Goal: Information Seeking & Learning: Learn about a topic

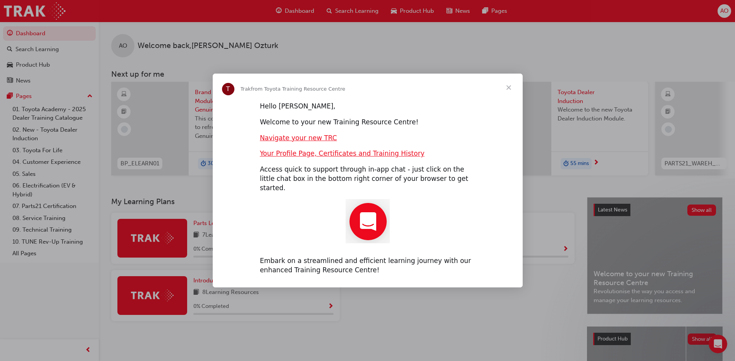
click at [509, 91] on span "Close" at bounding box center [509, 88] width 28 height 28
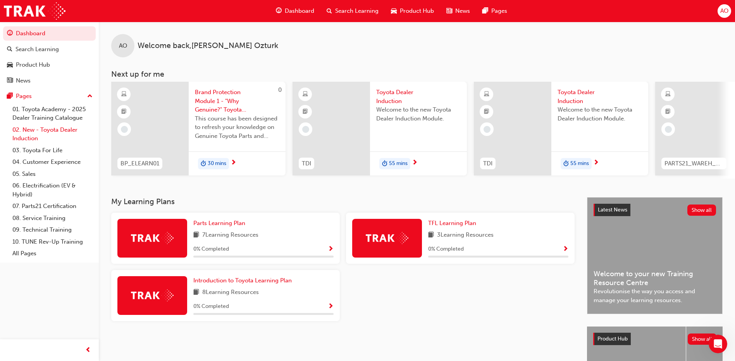
click at [40, 128] on link "02. New - Toyota Dealer Induction" at bounding box center [52, 134] width 86 height 21
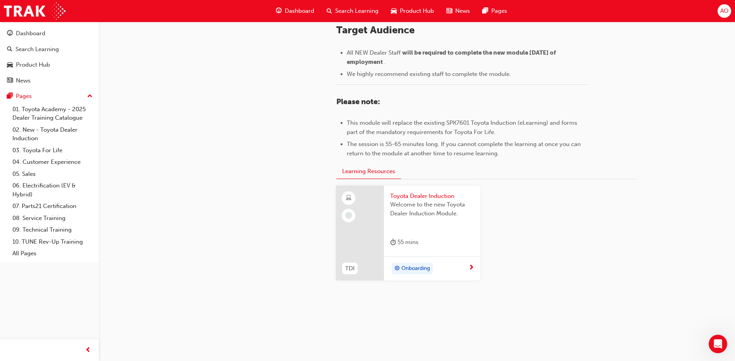
scroll to position [333, 0]
click at [473, 265] on span "next-icon" at bounding box center [472, 267] width 6 height 7
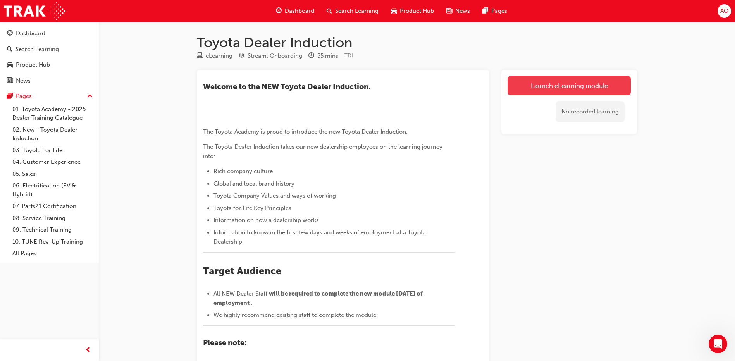
click at [545, 85] on link "Launch eLearning module" at bounding box center [569, 85] width 123 height 19
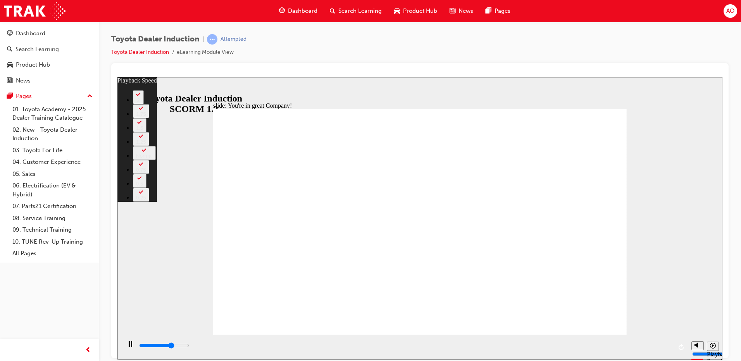
type input "5000"
type input "0"
type input "5300"
type input "1"
type input "5600"
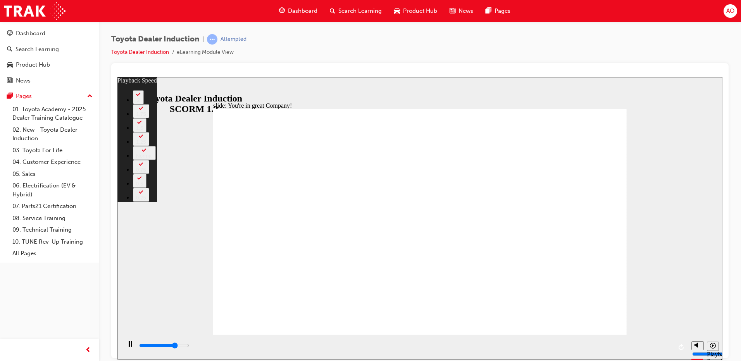
type input "1"
type input "5800"
type input "5"
type input "5800"
type input "5"
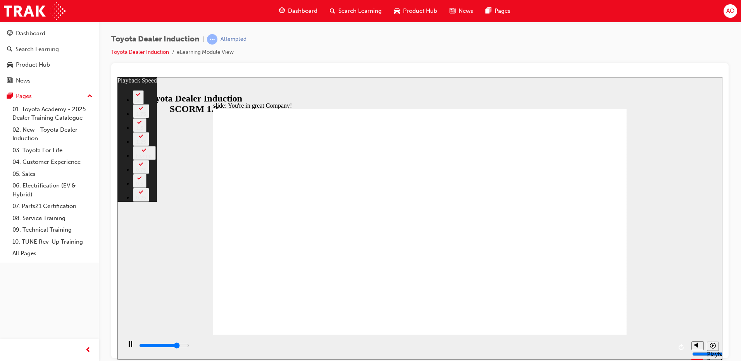
type input "5900"
type input "5"
type input "6200"
type input "5"
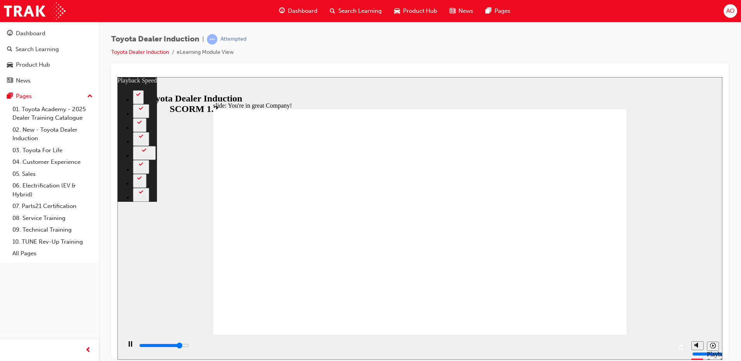
type input "6400"
type input "5"
type input "6400"
type input "14"
type input "6500"
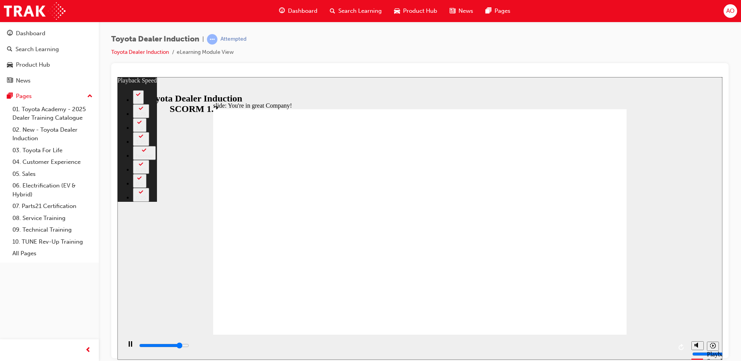
type input "14"
type input "6600"
type input "14"
type input "6800"
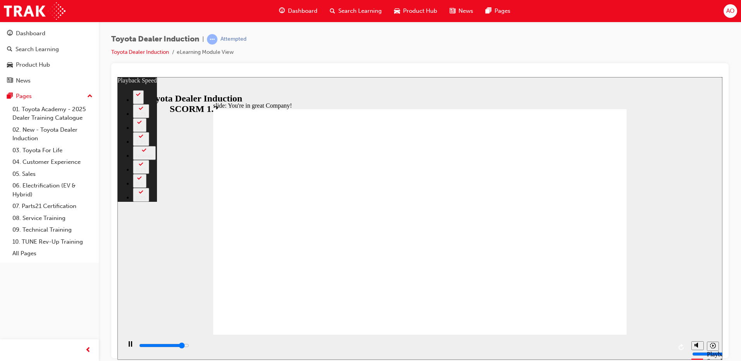
type input "14"
type input "7100"
type input "15"
type input "7300"
type input "31"
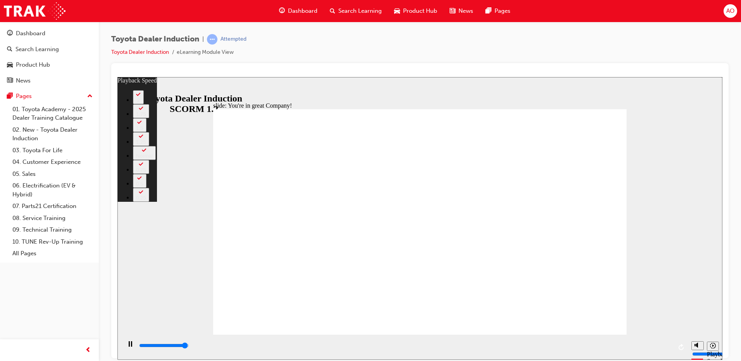
type input "7300"
type input "31"
drag, startPoint x: 295, startPoint y: 316, endPoint x: 356, endPoint y: 315, distance: 60.9
type input "7400"
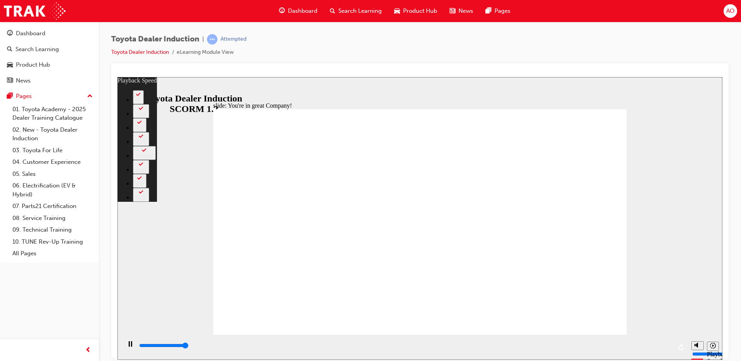
type input "31"
type input "7400"
type input "31"
type input "7500"
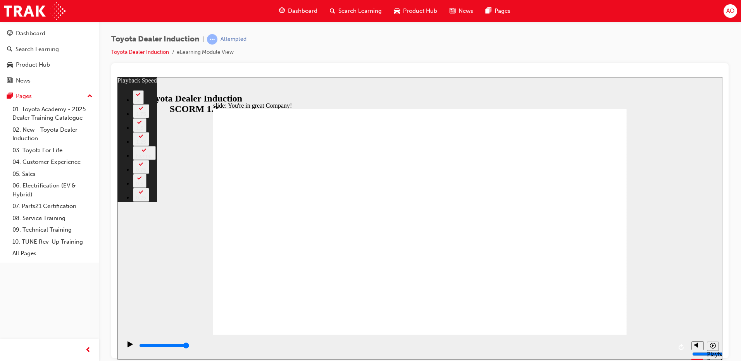
type input "156"
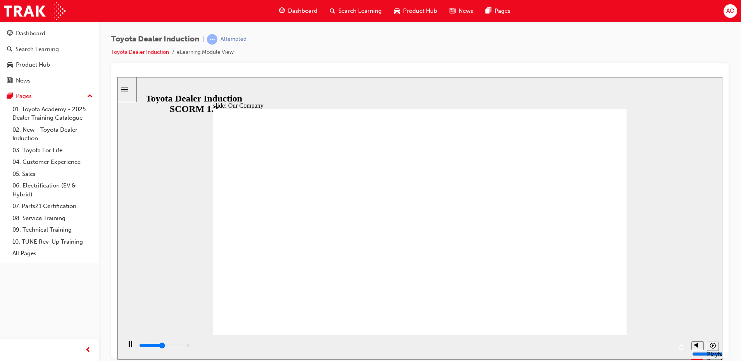
drag, startPoint x: 310, startPoint y: 290, endPoint x: 328, endPoint y: 288, distance: 18.4
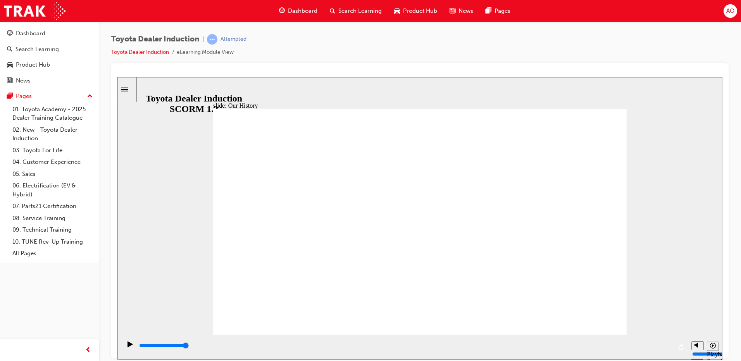
drag, startPoint x: 416, startPoint y: 291, endPoint x: 461, endPoint y: 292, distance: 45.0
drag, startPoint x: 470, startPoint y: 292, endPoint x: 486, endPoint y: 292, distance: 15.9
drag, startPoint x: 520, startPoint y: 292, endPoint x: 525, endPoint y: 292, distance: 4.3
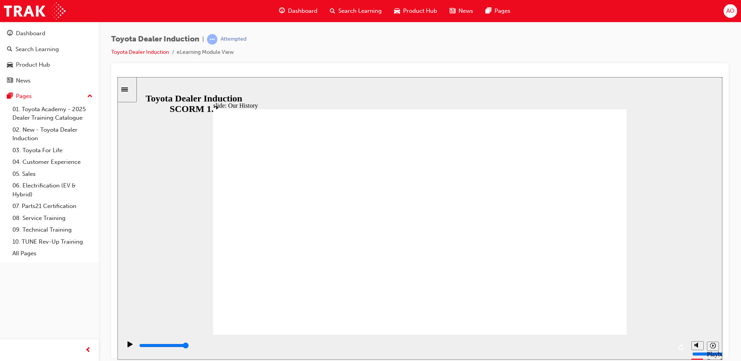
drag, startPoint x: 525, startPoint y: 292, endPoint x: 530, endPoint y: 292, distance: 5.4
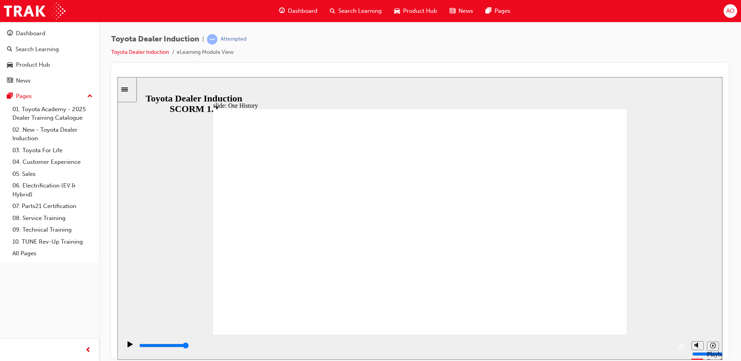
click at [129, 347] on icon "Play (Ctrl+Alt+P)" at bounding box center [130, 344] width 5 height 6
click at [128, 347] on icon "Play (Ctrl+Alt+P)" at bounding box center [130, 344] width 5 height 6
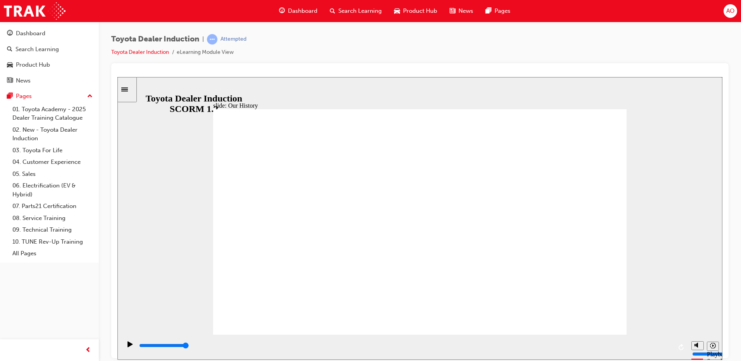
drag, startPoint x: 416, startPoint y: 291, endPoint x: 462, endPoint y: 293, distance: 45.8
drag, startPoint x: 350, startPoint y: 240, endPoint x: 418, endPoint y: 236, distance: 67.6
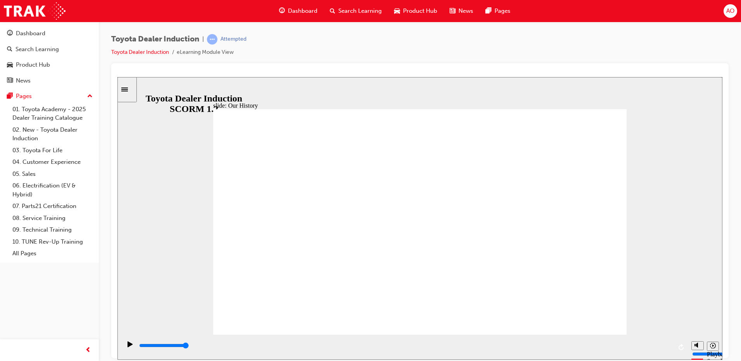
click at [682, 345] on icon "Replay (Ctrl+Alt+R)" at bounding box center [681, 347] width 5 height 6
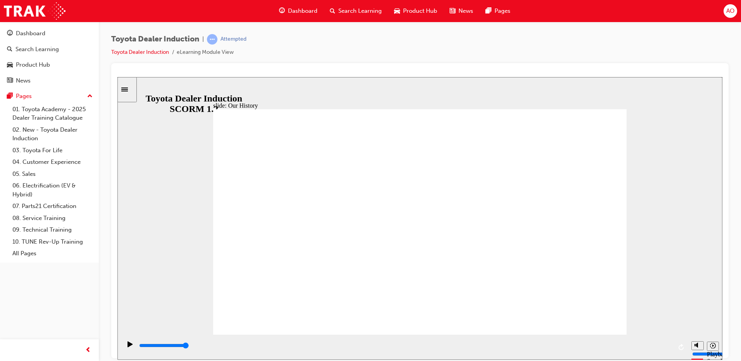
drag, startPoint x: 410, startPoint y: 306, endPoint x: 492, endPoint y: 300, distance: 82.4
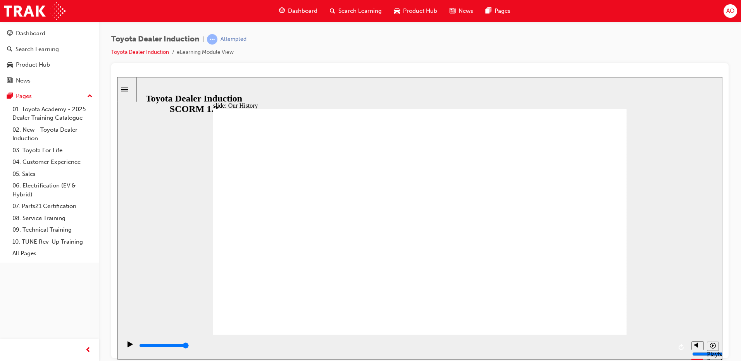
drag, startPoint x: 416, startPoint y: 290, endPoint x: 545, endPoint y: 290, distance: 128.3
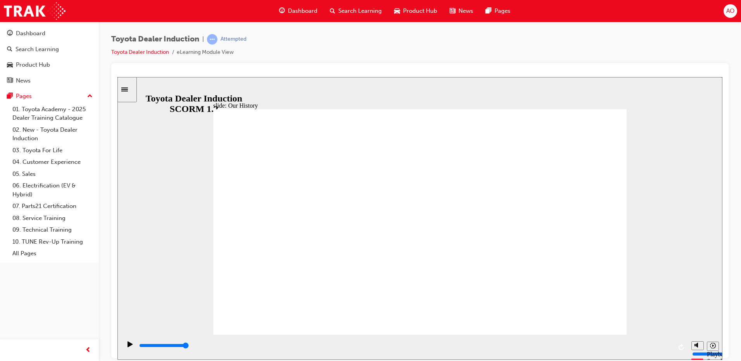
drag, startPoint x: 297, startPoint y: 293, endPoint x: 443, endPoint y: 293, distance: 146.6
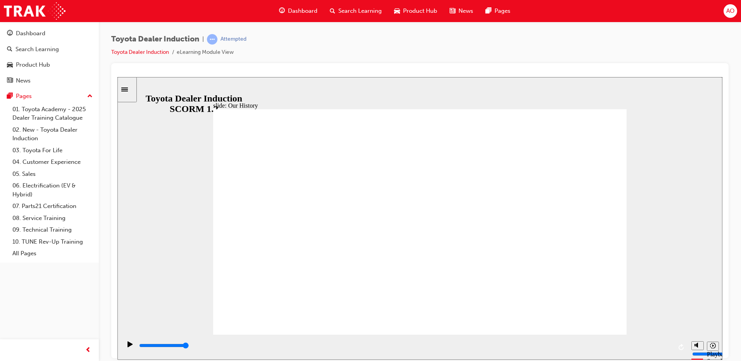
drag, startPoint x: 400, startPoint y: 286, endPoint x: 421, endPoint y: 289, distance: 21.9
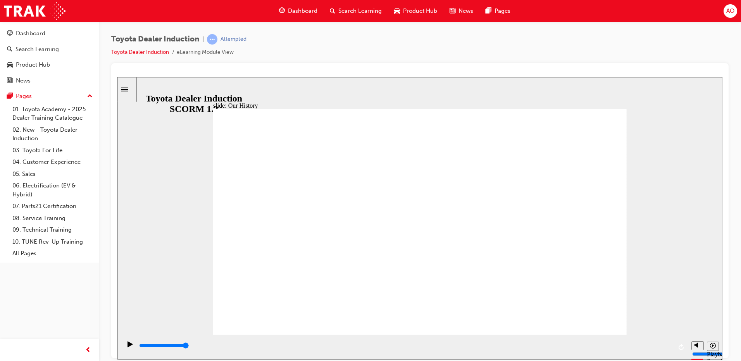
click at [129, 347] on icon "Play (Ctrl+Alt+P)" at bounding box center [130, 344] width 5 height 6
click at [128, 345] on icon "Play (Ctrl+Alt+P)" at bounding box center [130, 344] width 5 height 6
click at [128, 346] on icon "Play (Ctrl+Alt+P)" at bounding box center [130, 344] width 5 height 6
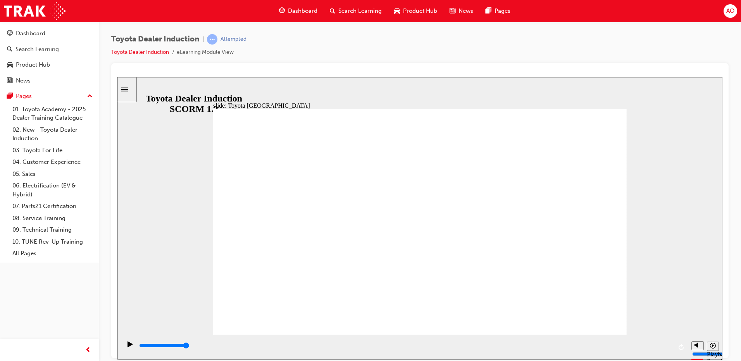
click at [128, 347] on icon "Play (Ctrl+Alt+P)" at bounding box center [130, 344] width 5 height 6
click at [128, 88] on icon "Sidebar Toggle" at bounding box center [124, 89] width 7 height 4
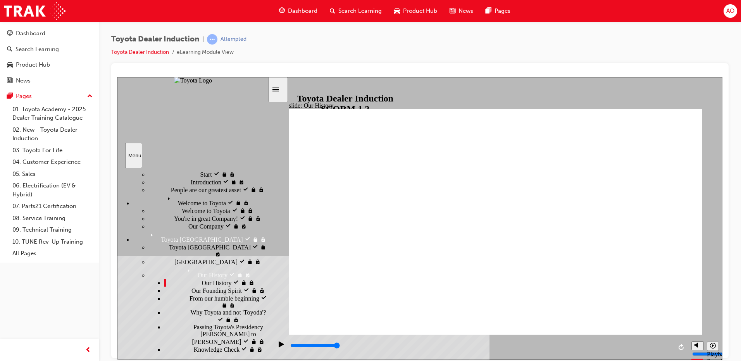
scroll to position [39, 0]
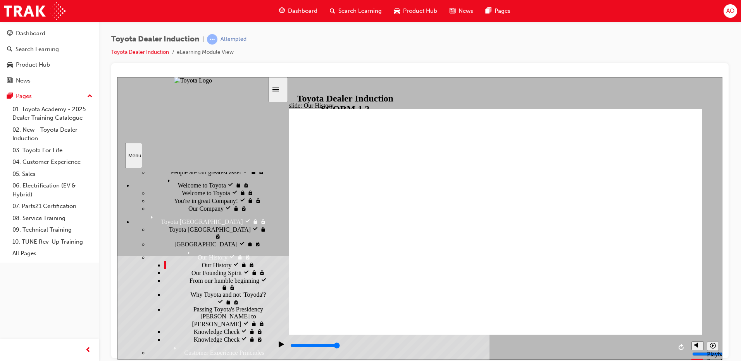
click at [192, 272] on span "Our Founding Spirit" at bounding box center [217, 272] width 50 height 7
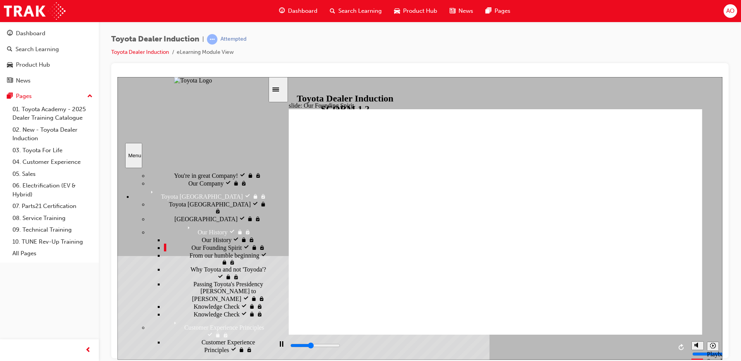
scroll to position [78, 0]
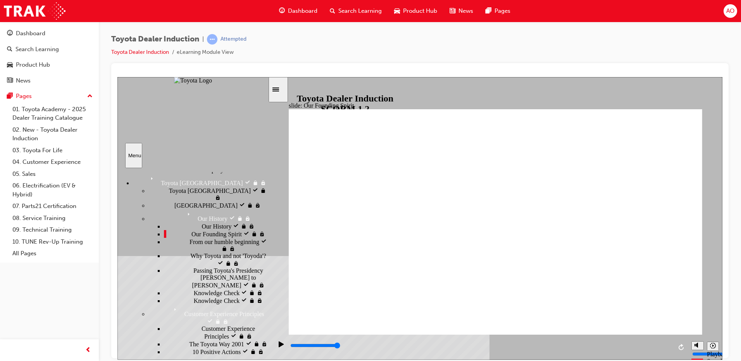
click at [211, 245] on span "From our humble beginning" at bounding box center [225, 241] width 70 height 7
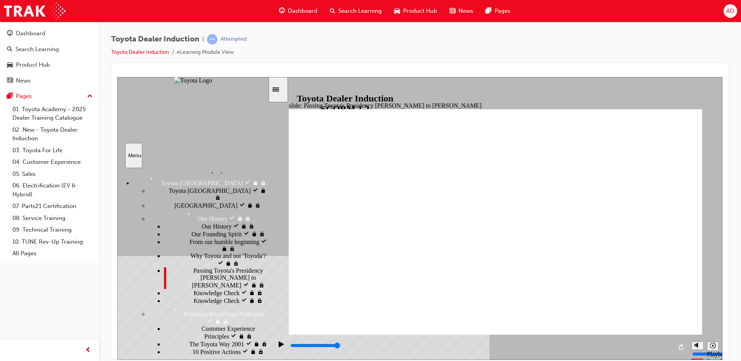
type input "5000"
radio input "true"
type input "4800"
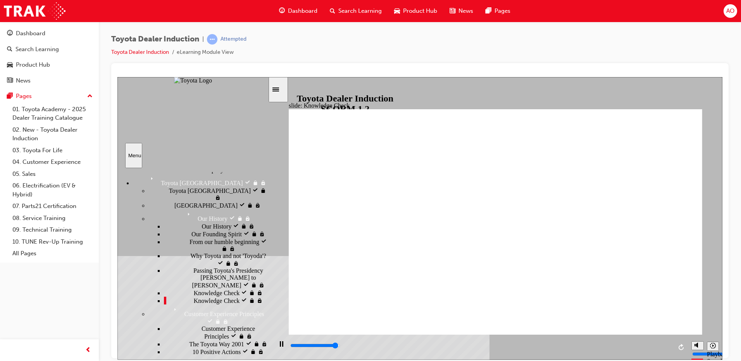
radio input "true"
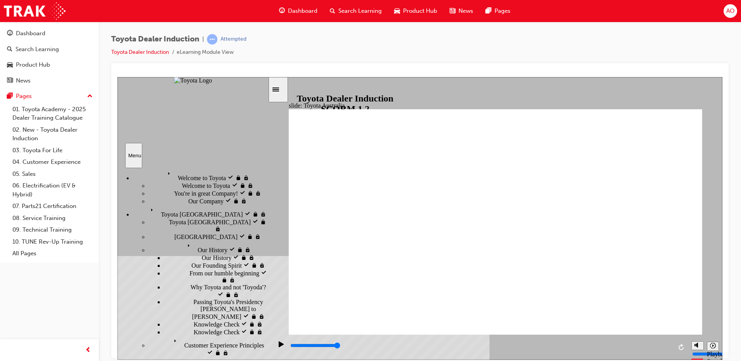
scroll to position [43, 0]
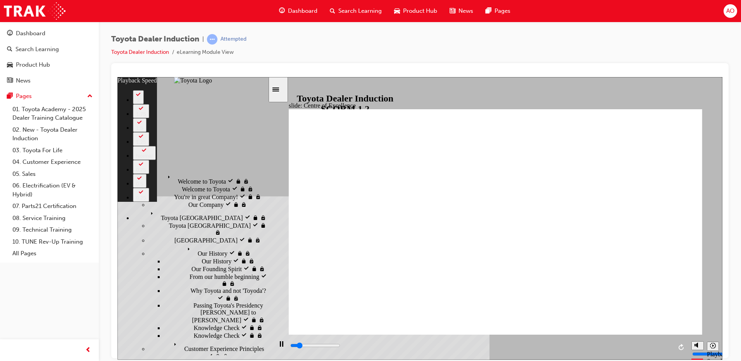
type input "2200"
type input "0"
type input "2400"
type input "0"
type input "2700"
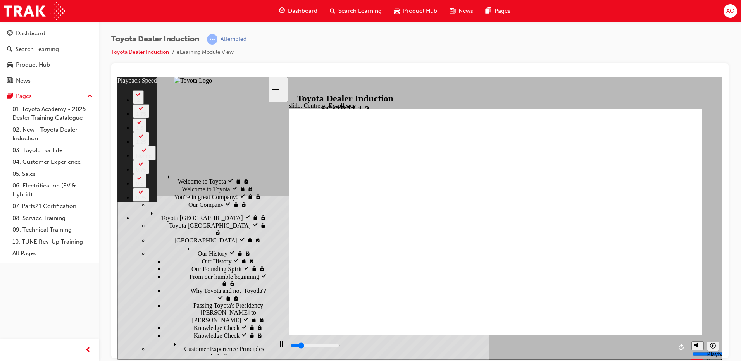
type input "1"
type input "2900"
type input "1"
type input "3200"
type input "1"
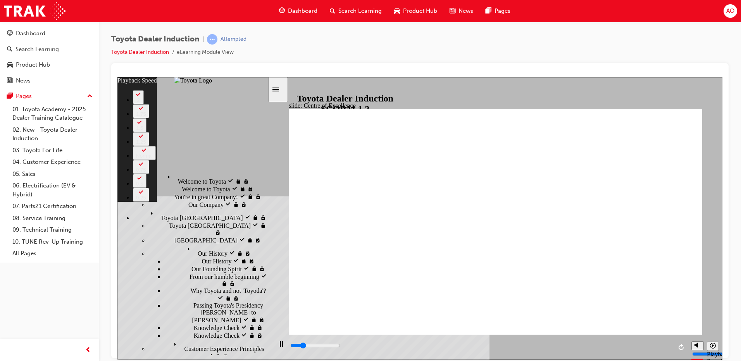
type input "3500"
type input "1"
type input "3700"
type input "2"
type input "4000"
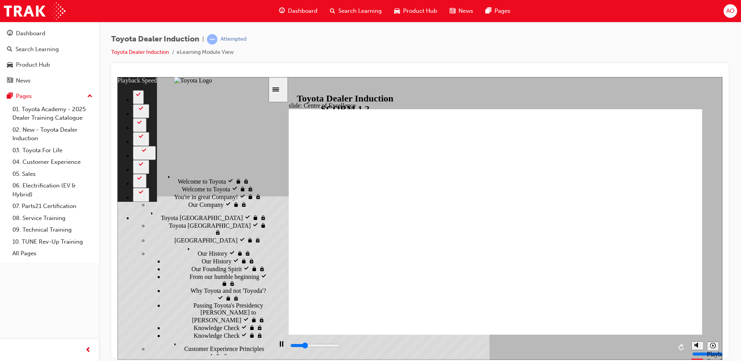
type input "2"
type input "4300"
type input "2"
type input "4500"
type input "2"
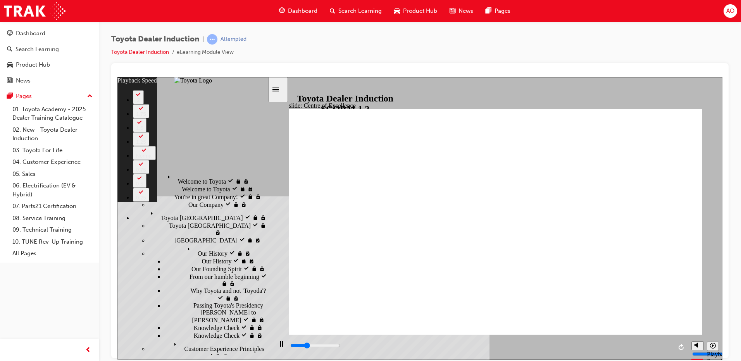
type input "4800"
type input "3"
type input "5100"
type input "3"
type input "5200"
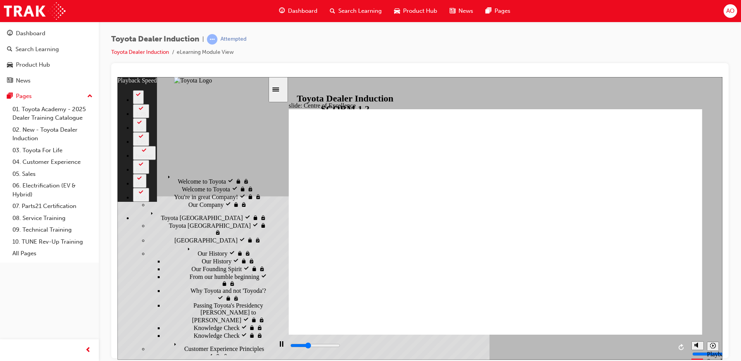
type input "3"
type input "5300"
type input "3"
type input "5600"
type input "3"
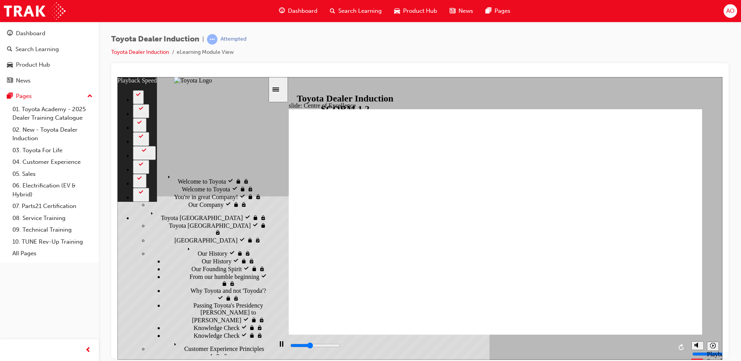
type input "5900"
type input "4"
type input "6100"
type input "4"
type input "6200"
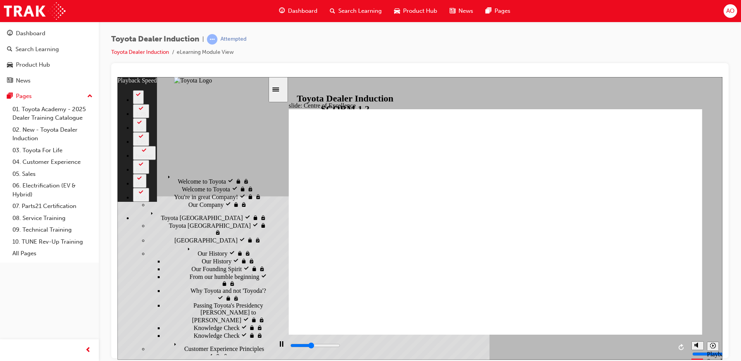
type input "4"
type input "6400"
type input "4"
type input "6700"
type input "5"
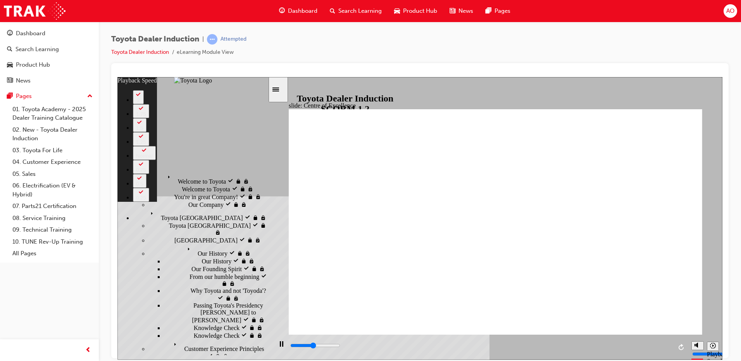
type input "6900"
type input "5"
type input "7200"
type input "5"
type input "7500"
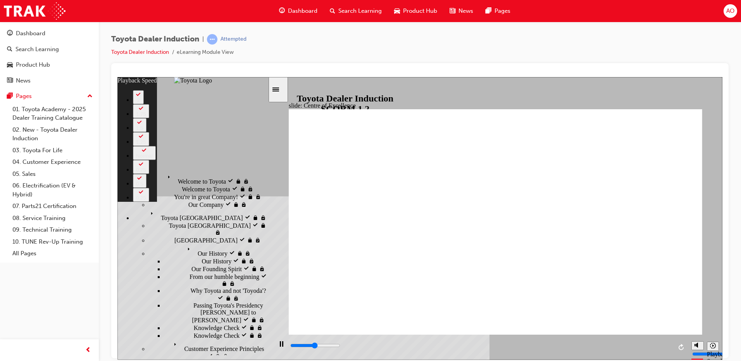
type input "5"
type input "7700"
type input "6"
type input "8000"
type input "6"
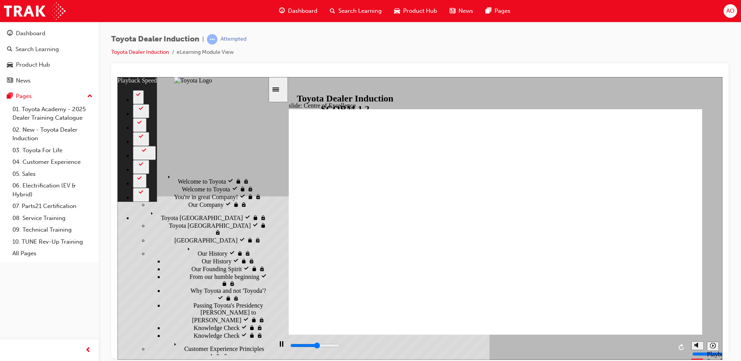
type input "8200"
type input "6"
type input "8500"
type input "6"
type input "8800"
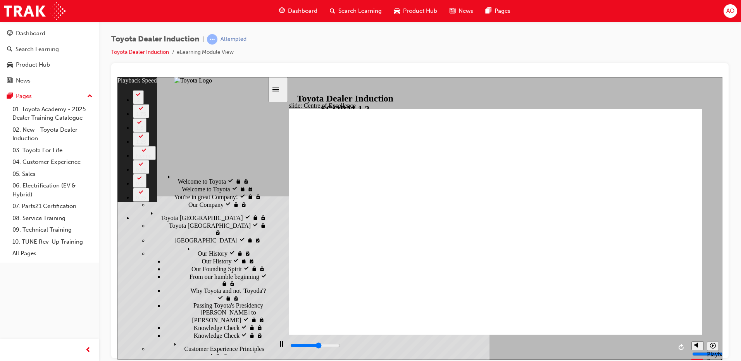
type input "7"
type input "9000"
type input "7"
type input "9200"
type input "7"
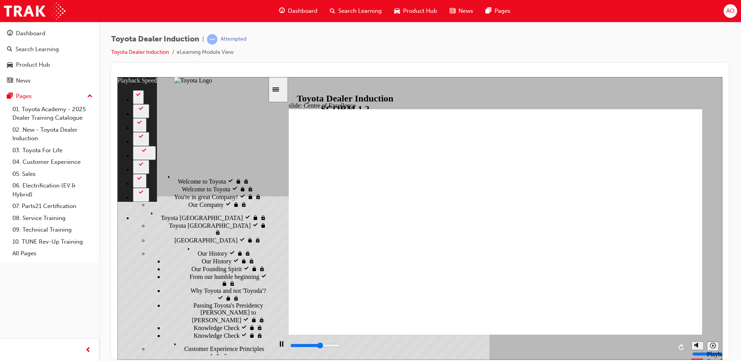
type input "9300"
type input "7"
type input "9600"
type input "7"
type input "9800"
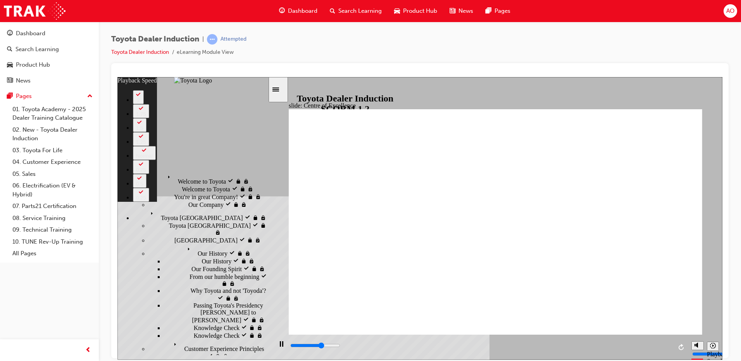
type input "8"
type input "10100"
type input "8"
type input "10400"
type input "8"
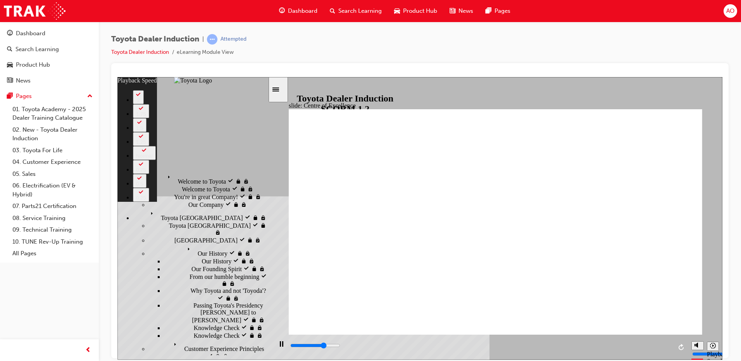
type input "10600"
type input "9"
type input "10900"
type input "9"
type input "11200"
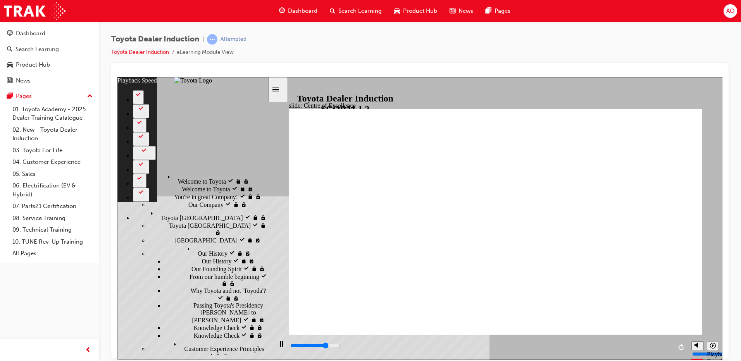
type input "9"
type input "11400"
type input "9"
type input "11700"
type input "10"
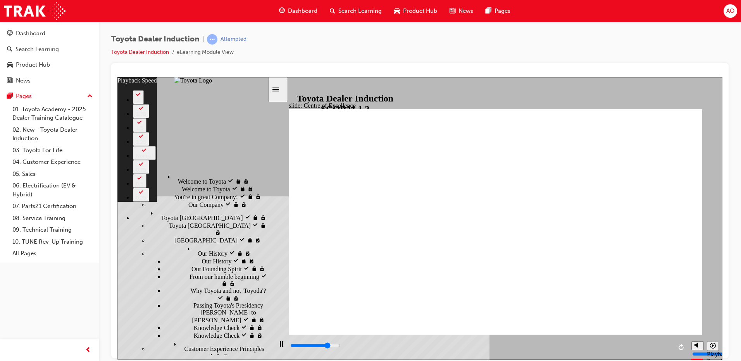
type input "12000"
type input "10"
type input "12200"
type input "10"
type input "12500"
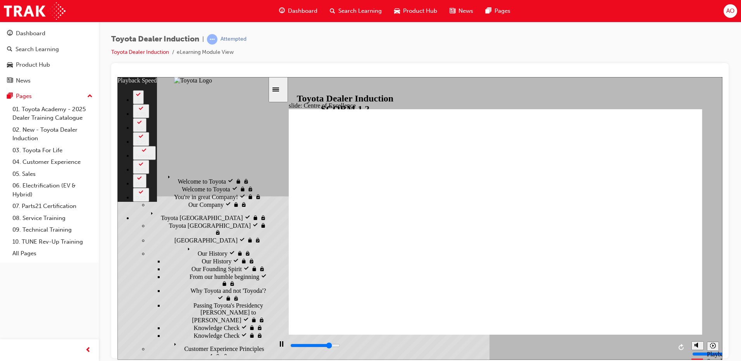
type input "10"
type input "12800"
type input "11"
type input "13000"
type input "11"
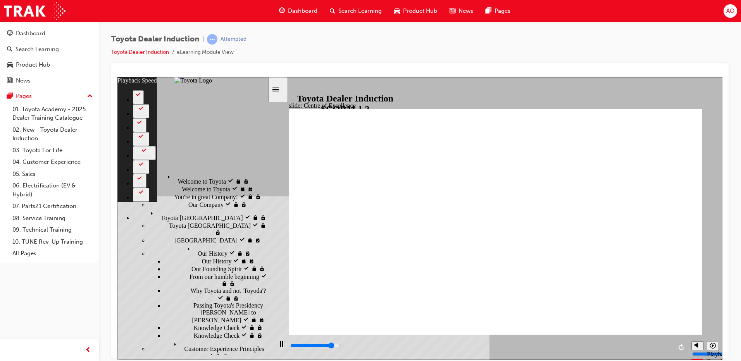
type input "13300"
type input "11"
type input "13600"
type input "11"
type input "13800"
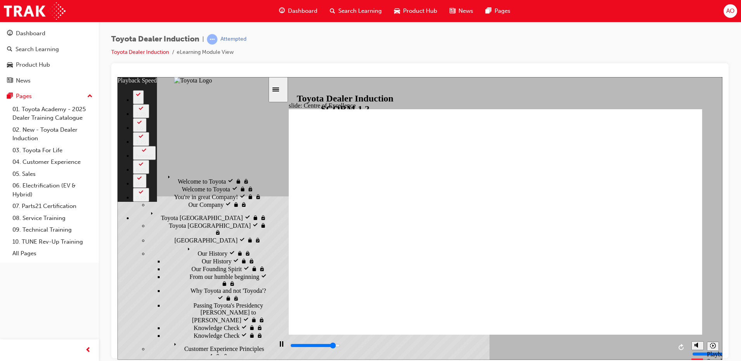
type input "12"
type input "14100"
type input "12"
type input "14400"
type input "12"
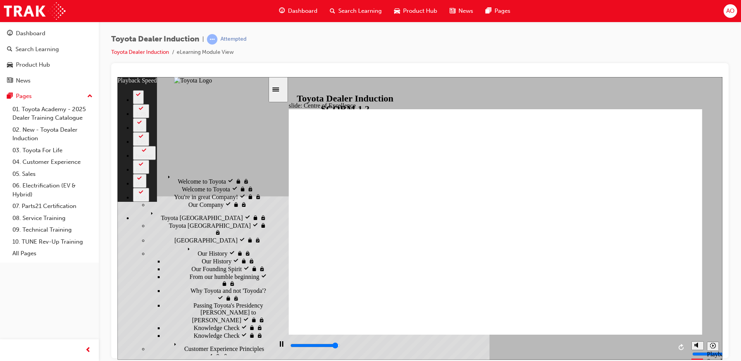
type input "14600"
type input "12"
type input "14900"
type input "13"
type input "15200"
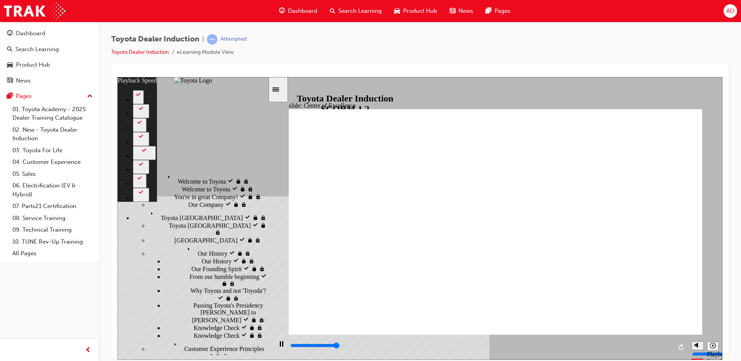
type input "13"
type input "15300"
type input "248"
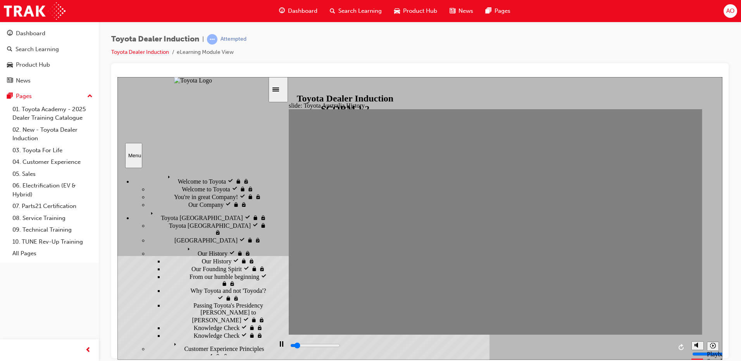
type input "7000"
type input "0"
type input "1"
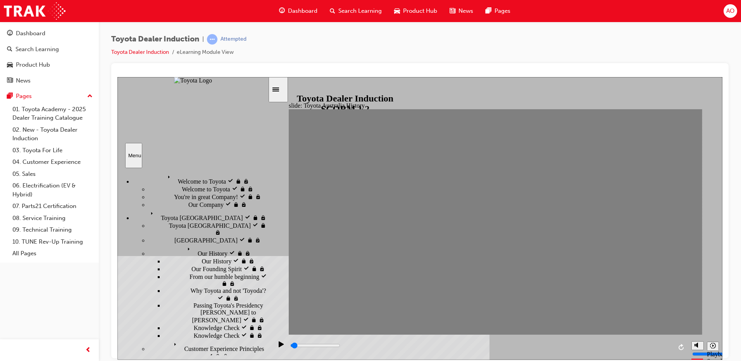
drag, startPoint x: 304, startPoint y: 226, endPoint x: 316, endPoint y: 226, distance: 12.0
drag, startPoint x: 328, startPoint y: 226, endPoint x: 342, endPoint y: 228, distance: 15.0
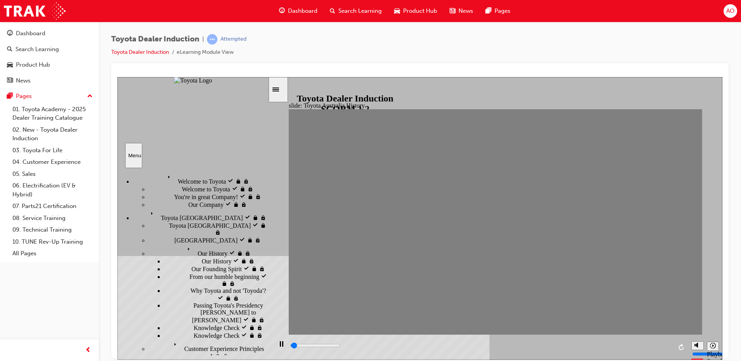
drag, startPoint x: 344, startPoint y: 225, endPoint x: 360, endPoint y: 225, distance: 15.9
type input "0"
type input "2"
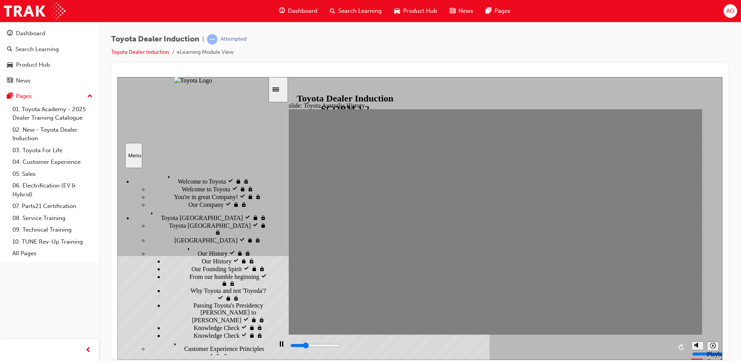
type input "0"
type input "3"
drag, startPoint x: 356, startPoint y: 227, endPoint x: 390, endPoint y: 228, distance: 33.8
type input "0"
type input "4"
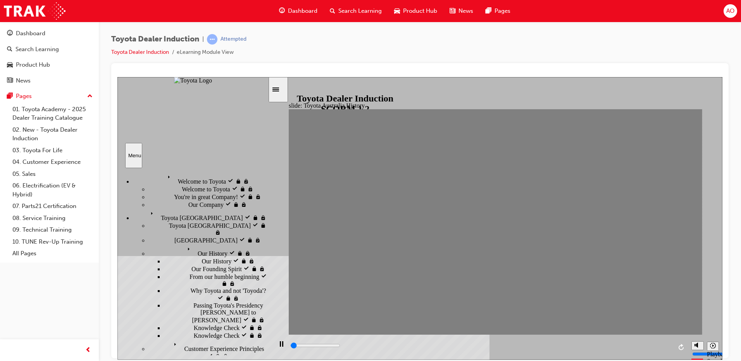
type input "0"
type input "3"
type input "0"
type input "2"
drag, startPoint x: 399, startPoint y: 227, endPoint x: 346, endPoint y: 227, distance: 52.7
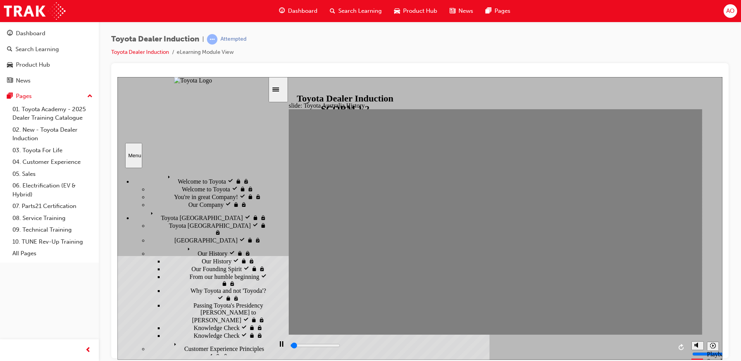
type input "0"
type input "3"
type input "0"
type input "4"
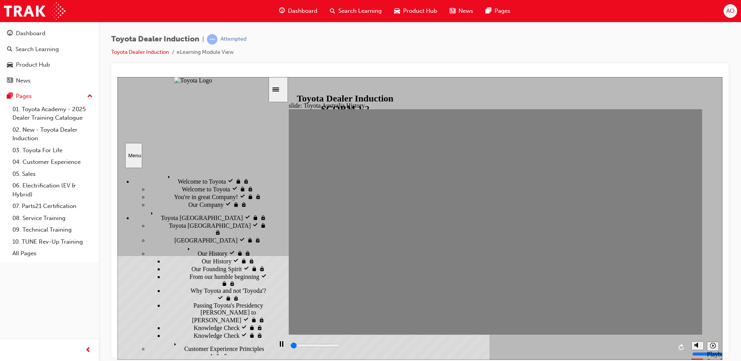
type input "0"
type input "5"
type input "0"
type input "4"
type input "0"
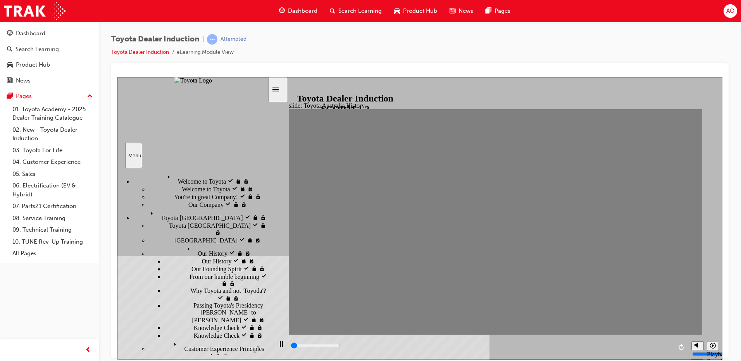
type input "3"
type input "0"
type input "2"
type input "0"
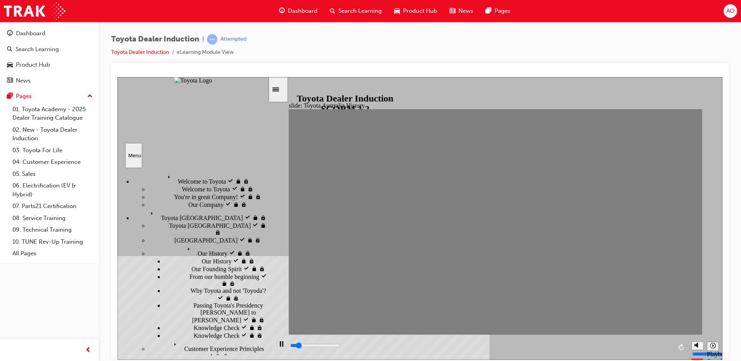
type input "3"
type input "0"
type input "4"
type input "0"
type input "5"
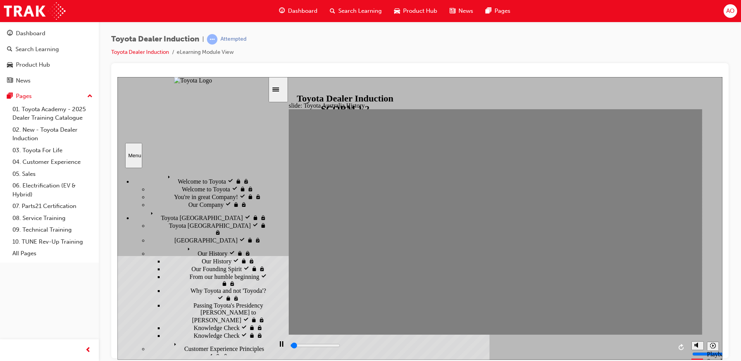
type input "0"
type input "6"
drag, startPoint x: 338, startPoint y: 227, endPoint x: 431, endPoint y: 225, distance: 93.1
drag, startPoint x: 438, startPoint y: 225, endPoint x: 450, endPoint y: 225, distance: 12.0
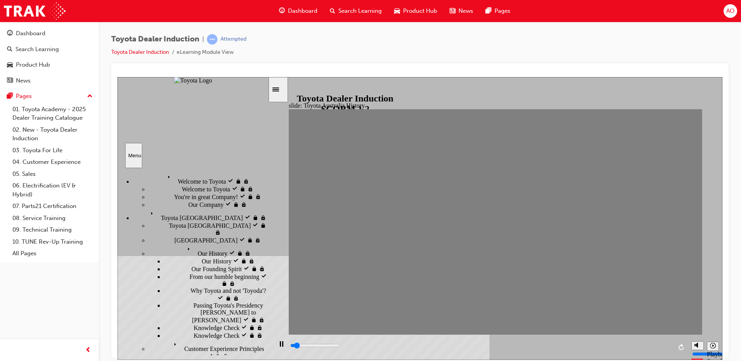
drag, startPoint x: 450, startPoint y: 225, endPoint x: 469, endPoint y: 225, distance: 18.6
drag, startPoint x: 473, startPoint y: 226, endPoint x: 493, endPoint y: 228, distance: 20.2
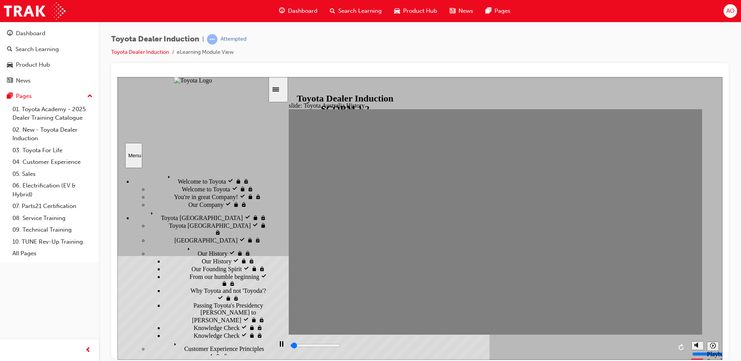
drag, startPoint x: 493, startPoint y: 224, endPoint x: 515, endPoint y: 227, distance: 22.3
drag, startPoint x: 512, startPoint y: 226, endPoint x: 527, endPoint y: 226, distance: 15.5
drag, startPoint x: 527, startPoint y: 226, endPoint x: 544, endPoint y: 226, distance: 16.7
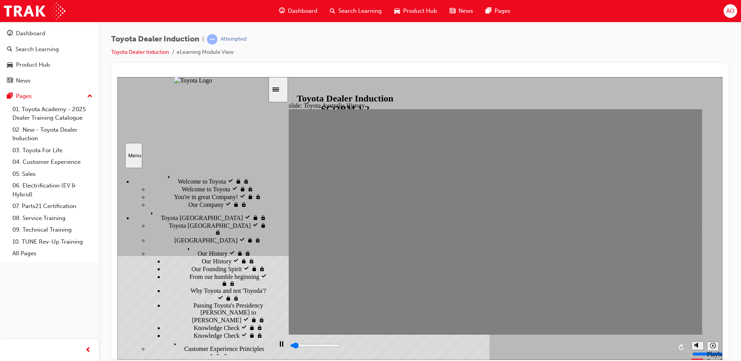
drag, startPoint x: 547, startPoint y: 227, endPoint x: 566, endPoint y: 227, distance: 18.2
drag, startPoint x: 568, startPoint y: 227, endPoint x: 589, endPoint y: 225, distance: 21.4
drag, startPoint x: 611, startPoint y: 224, endPoint x: 626, endPoint y: 224, distance: 14.7
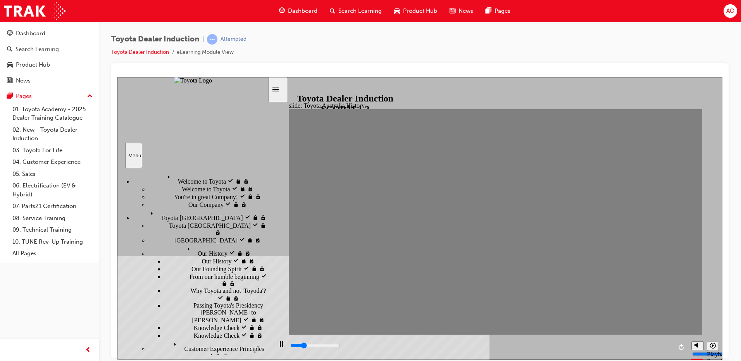
drag, startPoint x: 608, startPoint y: 226, endPoint x: 630, endPoint y: 226, distance: 21.3
drag, startPoint x: 634, startPoint y: 226, endPoint x: 642, endPoint y: 226, distance: 8.5
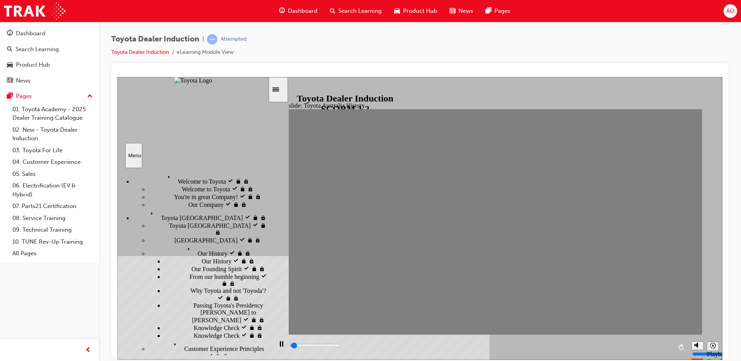
drag, startPoint x: 642, startPoint y: 226, endPoint x: 660, endPoint y: 226, distance: 17.1
drag, startPoint x: 660, startPoint y: 226, endPoint x: 678, endPoint y: 226, distance: 18.2
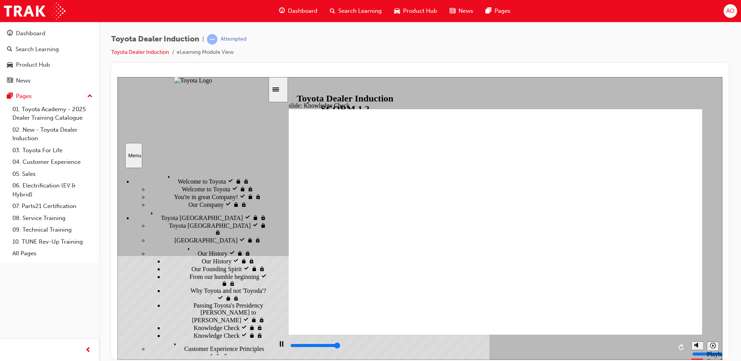
type input "5000"
radio input "true"
type input "4200"
radio input "true"
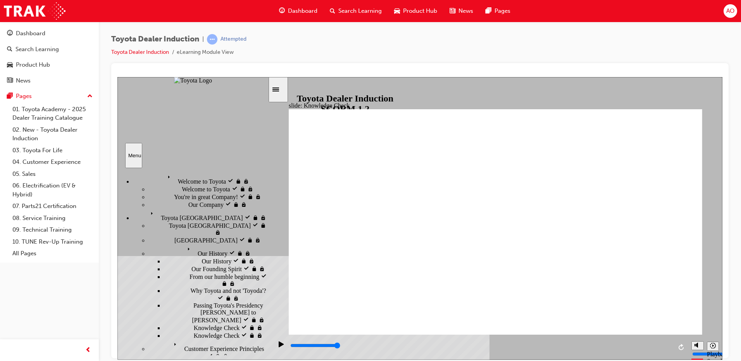
type input "5000"
radio input "true"
drag, startPoint x: 407, startPoint y: 259, endPoint x: 670, endPoint y: 123, distance: 295.3
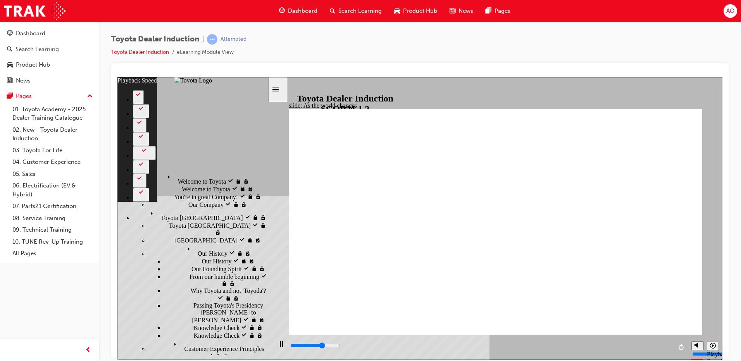
type input "6100"
type input "0"
type input "6400"
type input "1"
type input "6700"
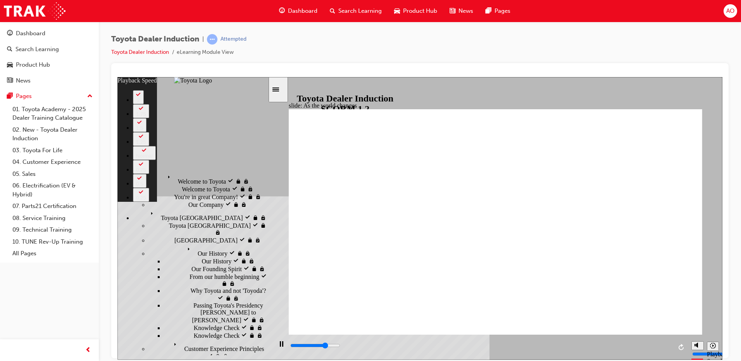
type input "1"
type input "7000"
type input "1"
type input "7200"
type input "1"
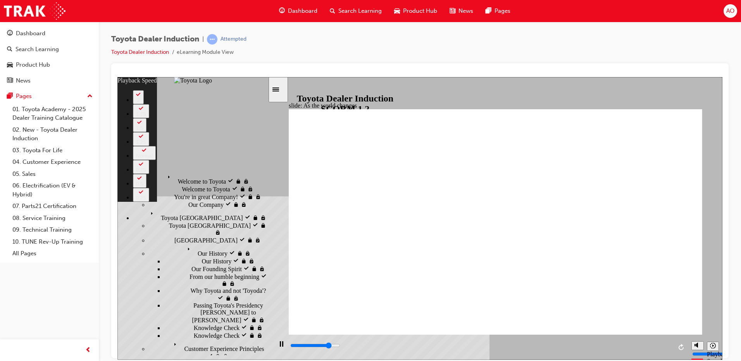
type input "7500"
type input "2"
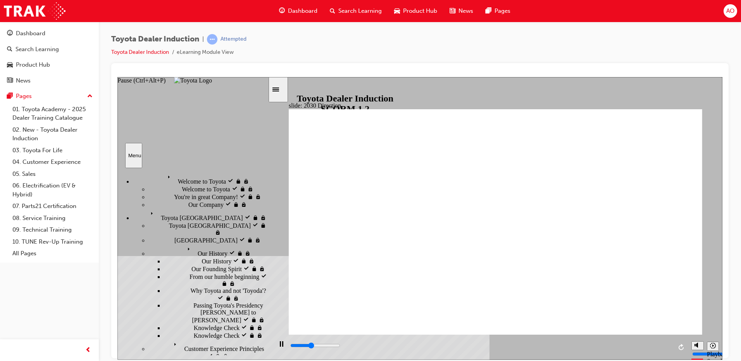
click at [271, 348] on section "Playback Speed 2 1.75 1.5 1.25 Normal" at bounding box center [496, 347] width 454 height 25
click at [282, 346] on rect "Pause (Ctrl+Alt+P)" at bounding box center [282, 343] width 1 height 5
click at [280, 346] on icon "Play (Ctrl+Alt+P)" at bounding box center [281, 344] width 5 height 6
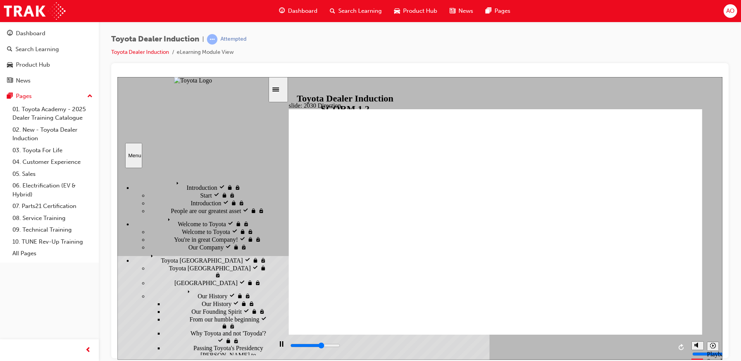
scroll to position [43, 0]
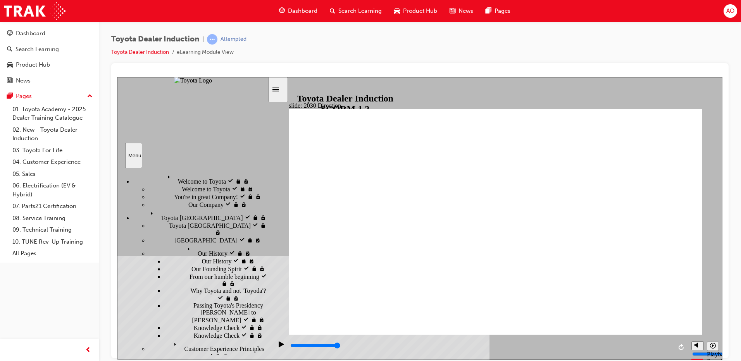
type input "5000"
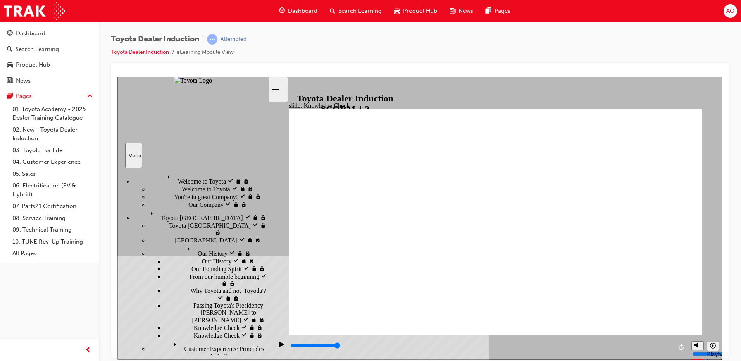
type input "h"
type input "ha"
type input "hap"
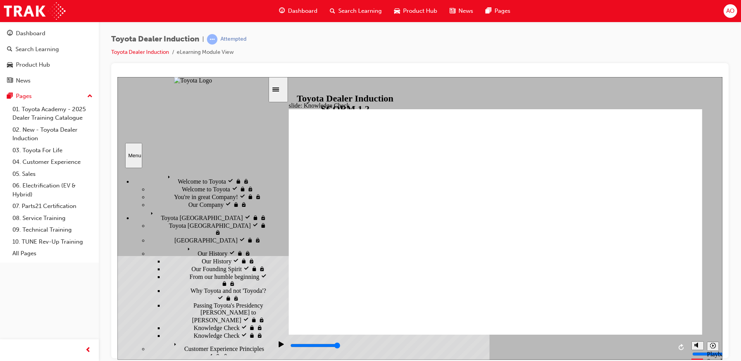
type input "hap"
type input "happ"
type input "happi"
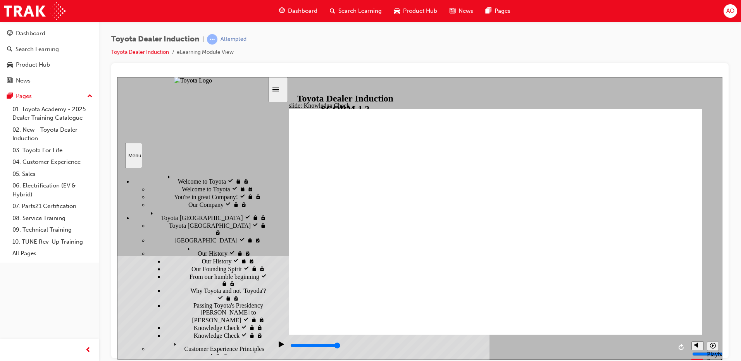
type input "happin"
type input "happine"
type input "happines"
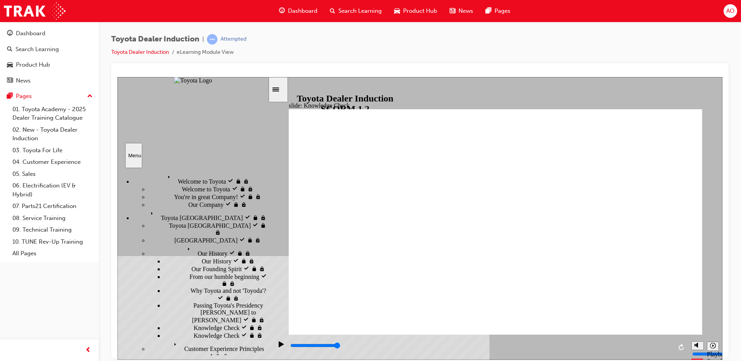
type input "happines"
type input "happiness"
type input "5000"
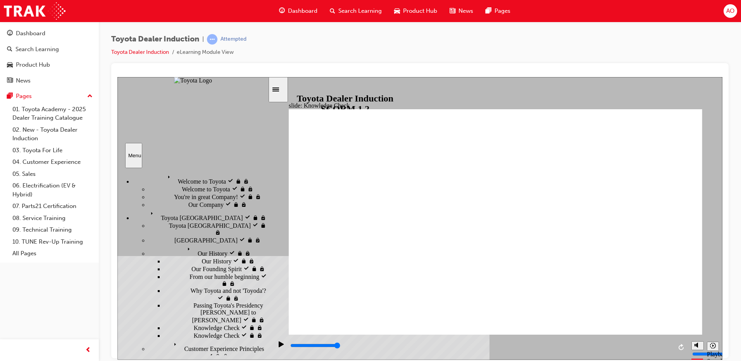
type input "m"
type input "mo"
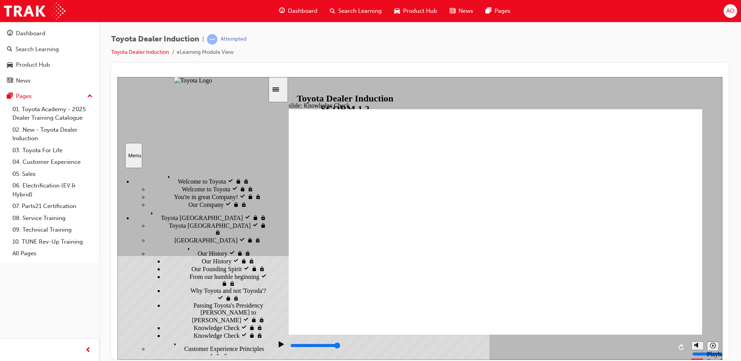
type input "mo"
type input "mov"
type input "move"
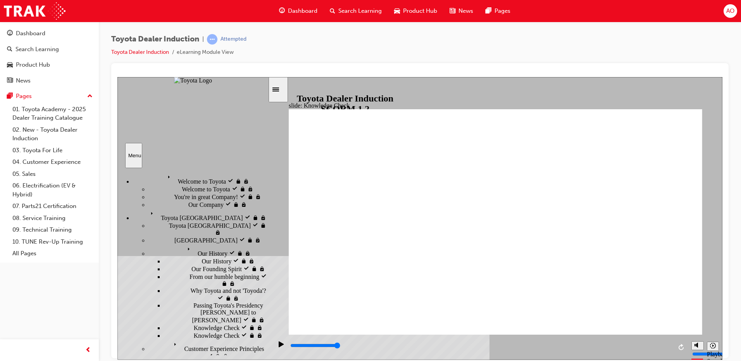
type input "moved"
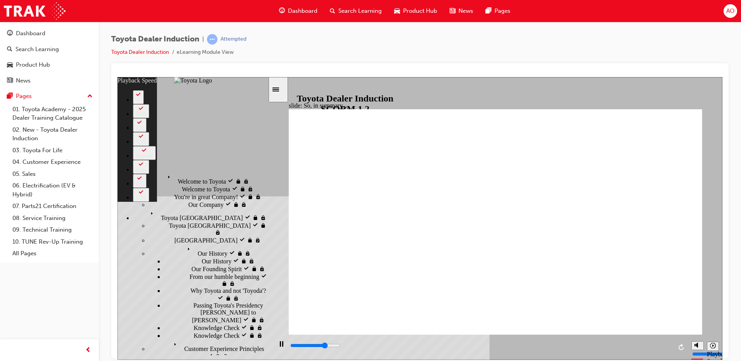
type input "4700"
type input "0"
type input "5000"
type input "0"
type input "5200"
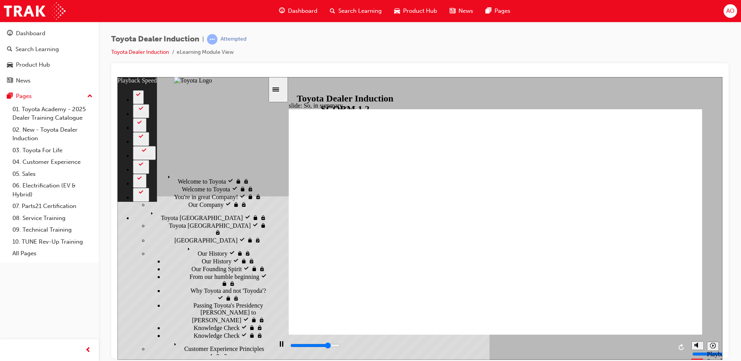
type input "1"
type input "5500"
type input "1"
type input "5800"
type input "1"
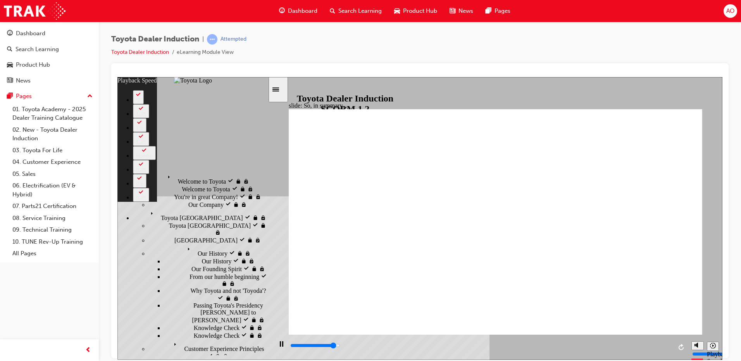
type input "6000"
type input "1"
type input "6300"
type input "2"
type input "6500"
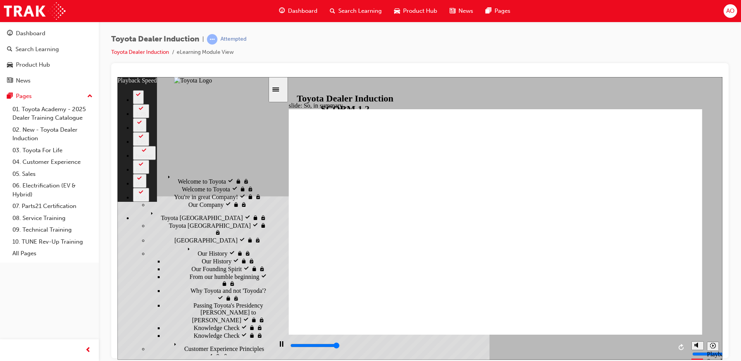
type input "2"
type input "6500"
type input "128"
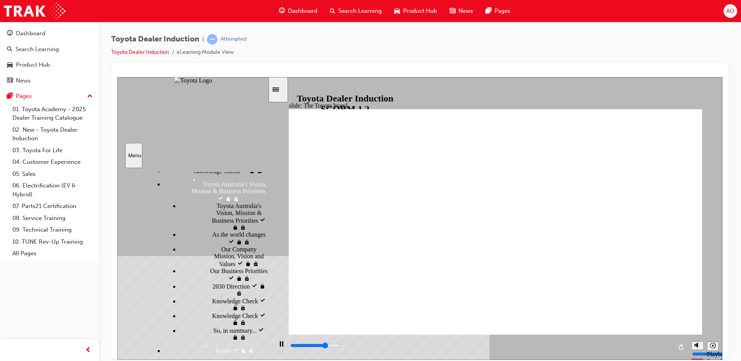
scroll to position [288, 0]
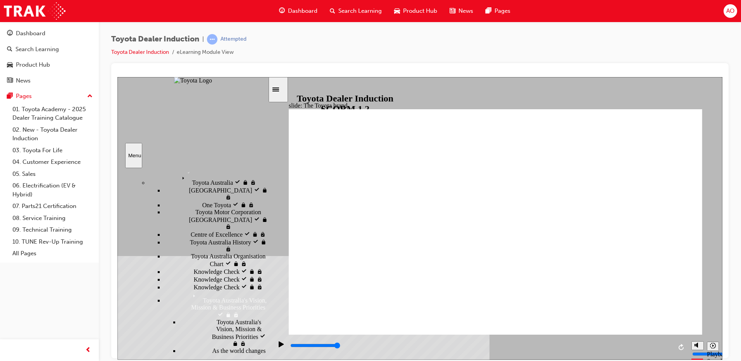
type input "8400"
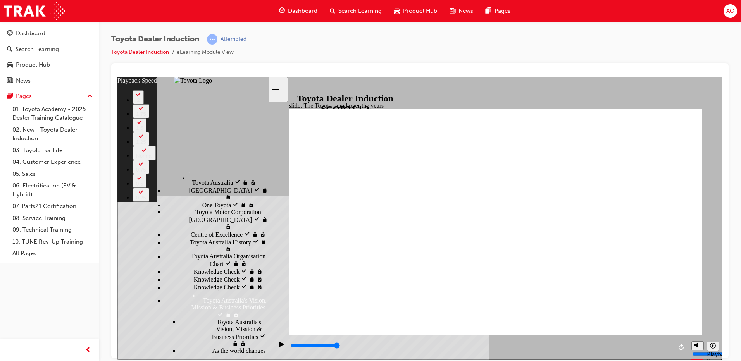
type input "165"
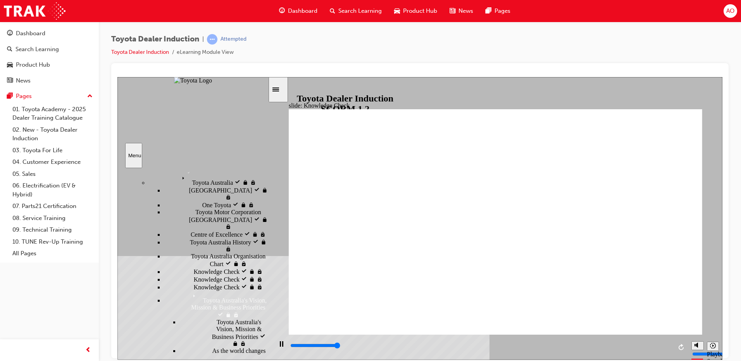
type input "5000"
radio input "true"
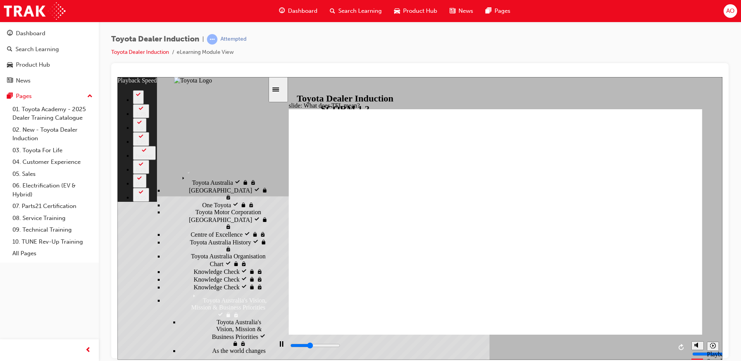
type input "4100"
type input "0"
type input "4400"
type input "1"
type input "4600"
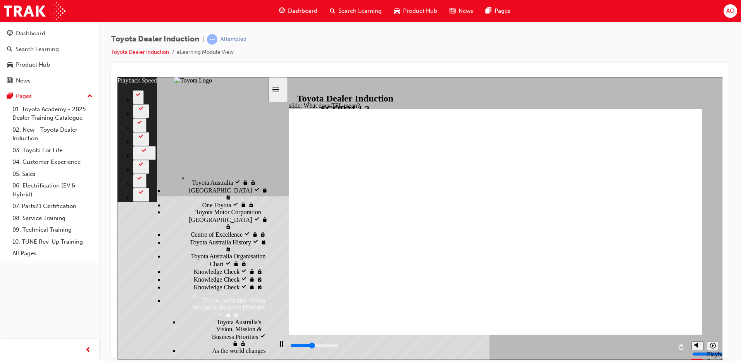
type input "1"
type input "4900"
type input "1"
type input "5200"
type input "1"
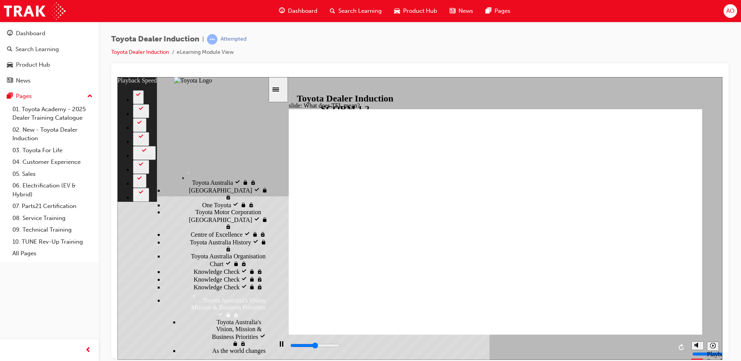
type input "5400"
type input "2"
type input "5700"
type input "2"
type input "6000"
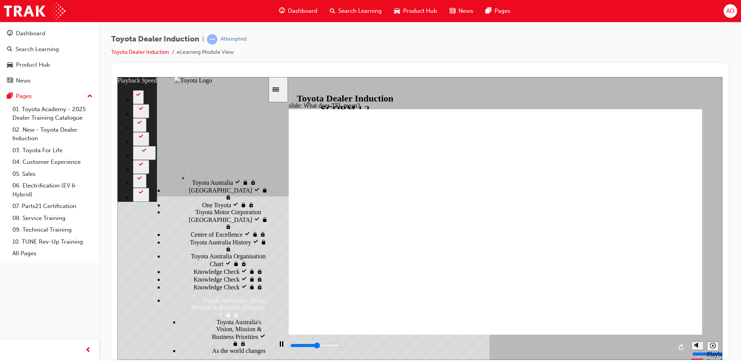
type input "2"
type input "6200"
type input "2"
type input "6500"
type input "3"
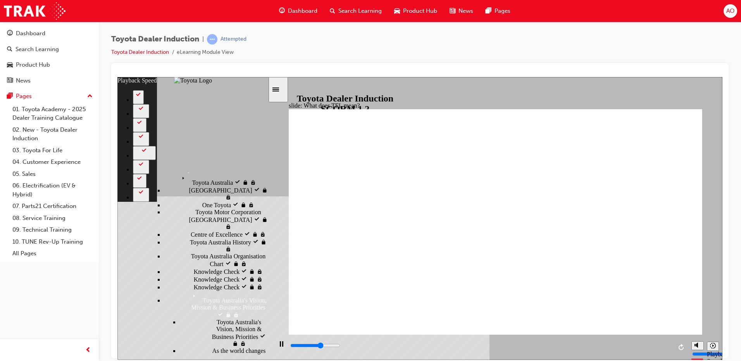
type input "6700"
type input "3"
type input "7000"
type input "3"
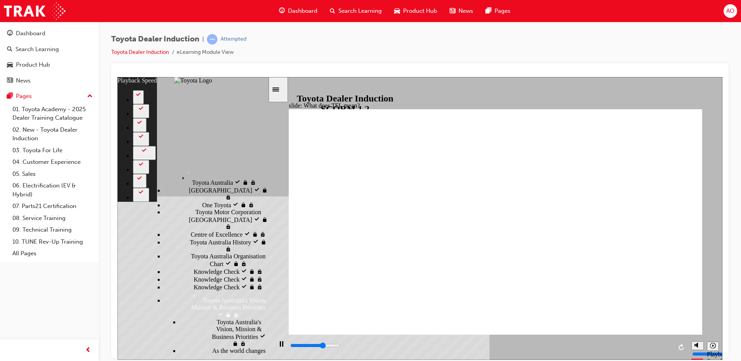
type input "7300"
type input "3"
type input "7600"
type input "4"
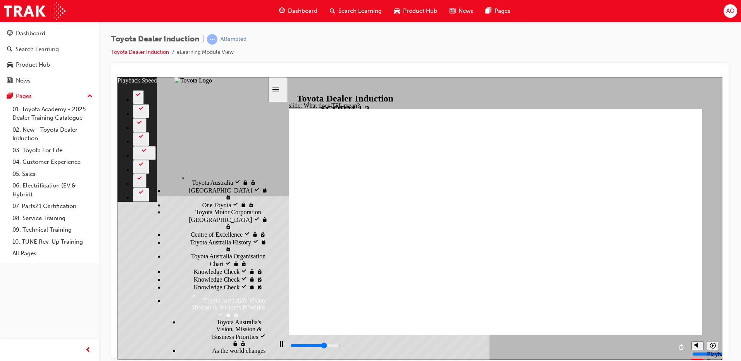
type input "7600"
type input "55"
type input "7600"
type input "55"
drag, startPoint x: 454, startPoint y: 319, endPoint x: 485, endPoint y: 319, distance: 31.8
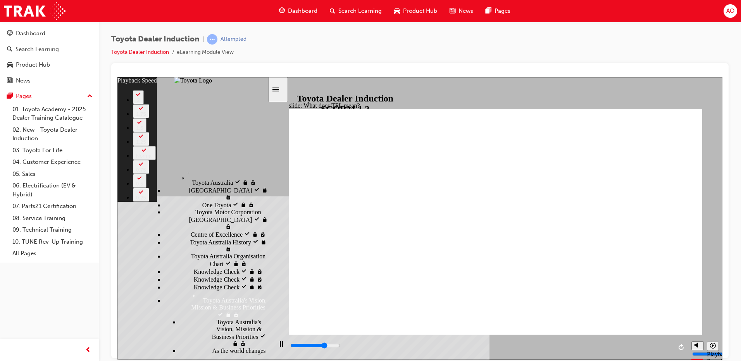
type input "7800"
type input "55"
type input "7800"
type input "56"
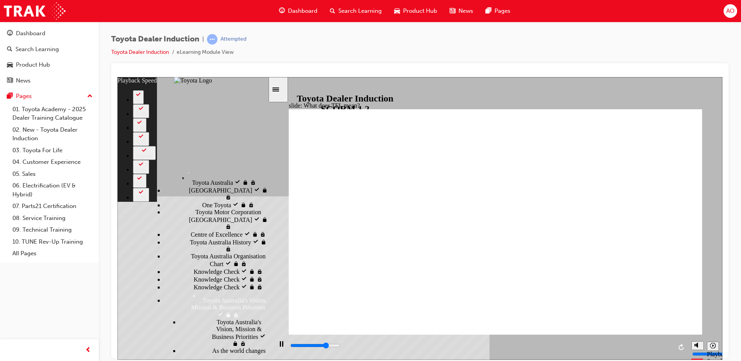
type input "8100"
type input "56"
type input "8400"
type input "56"
type input "8700"
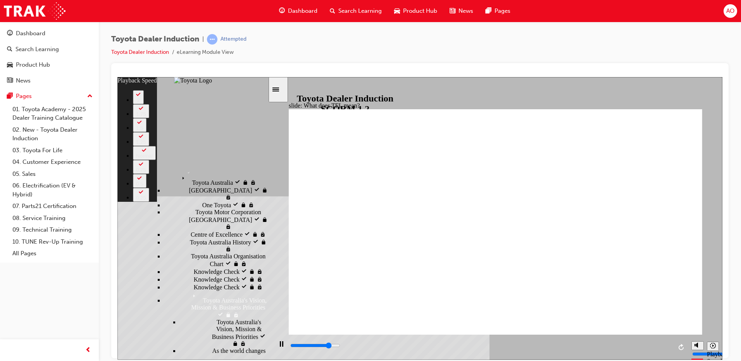
type input "56"
type input "8900"
type input "57"
type input "9100"
type input "57"
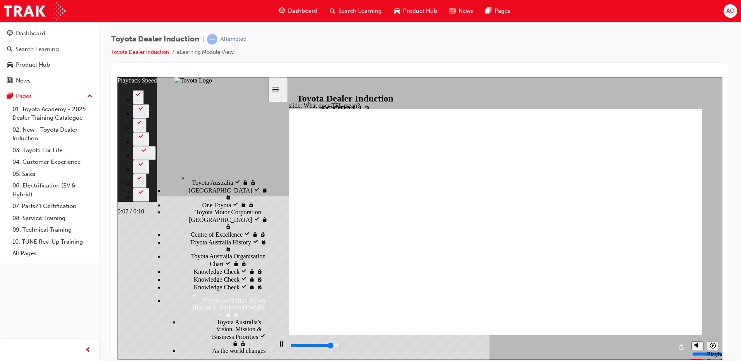
type input "9200"
type input "57"
type input "9500"
type input "57"
type input "9700"
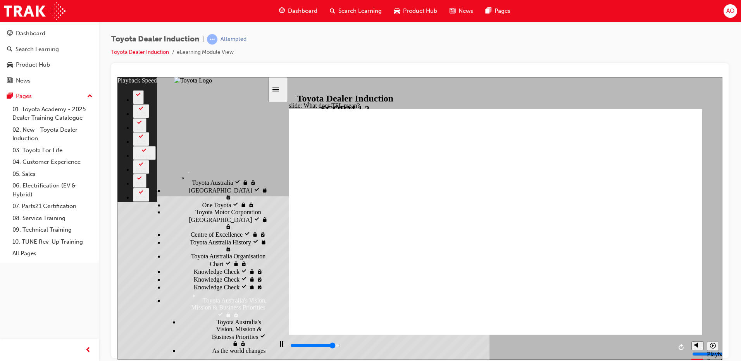
type input "57"
type input "10000"
type input "58"
type input "10300"
type input "58"
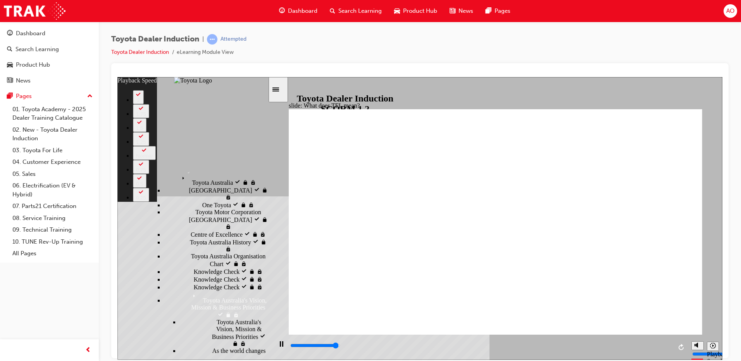
type input "10500"
type input "58"
type input "10800"
type input "58"
type input "10800"
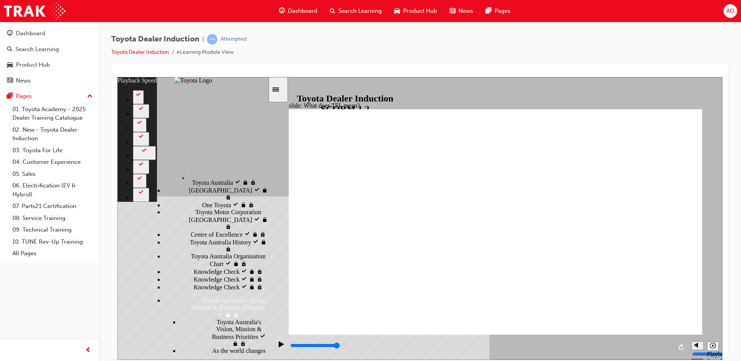
type input "139"
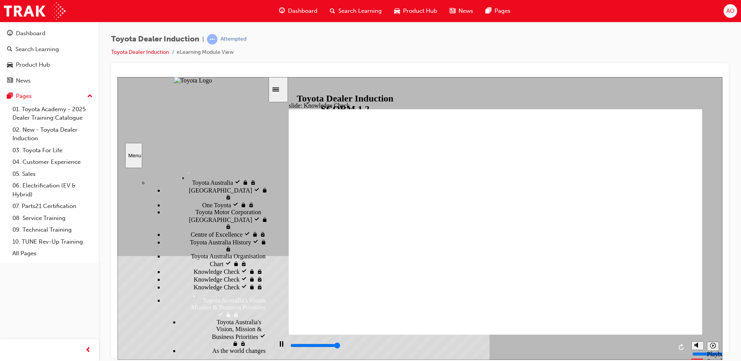
type input "5000"
radio input "true"
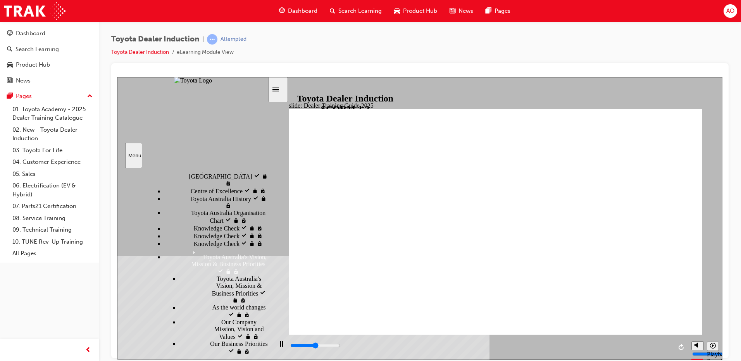
type input "5000"
radio input "true"
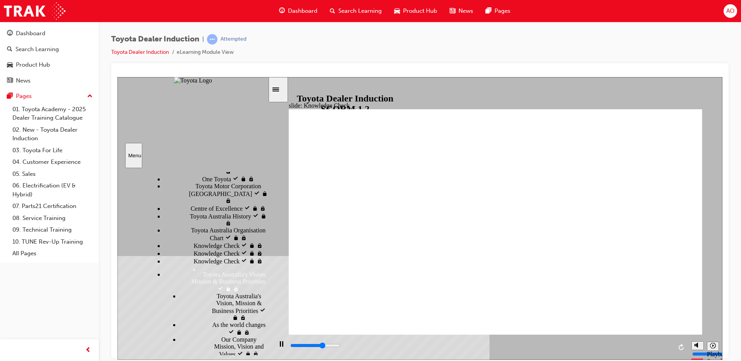
type input "3300"
radio input "true"
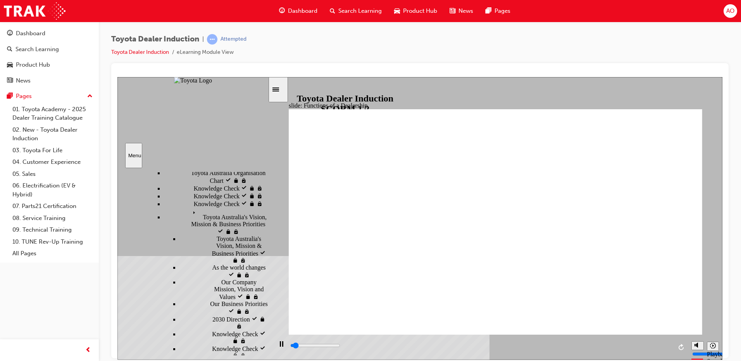
scroll to position [395, 0]
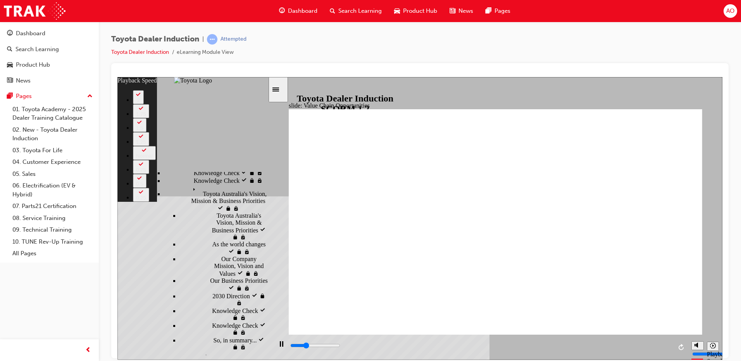
type input "3300"
type input "0"
type input "3500"
type input "0"
type input "3800"
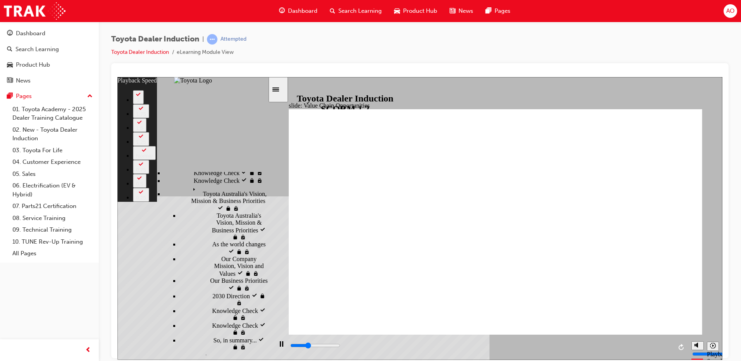
type input "1"
type input "4100"
type input "1"
type input "4300"
type input "1"
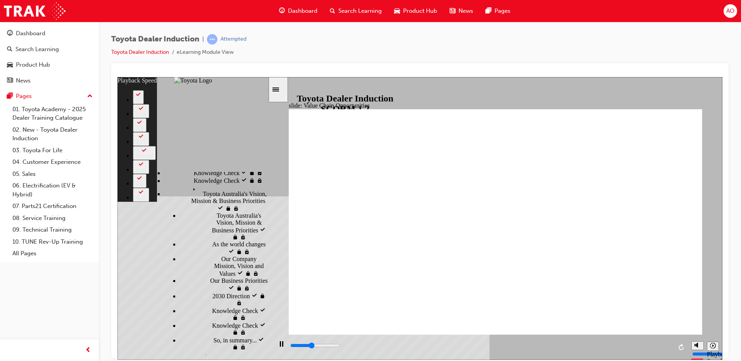
type input "4800"
type input "1"
type input "5000"
type input "2"
type input "5200"
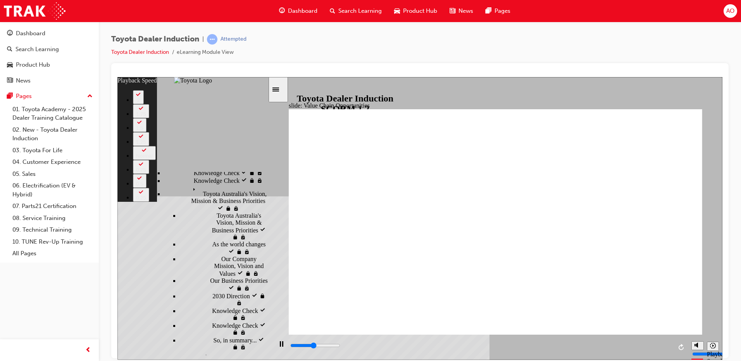
type input "2"
type input "5500"
type input "2"
type input "5800"
type input "3"
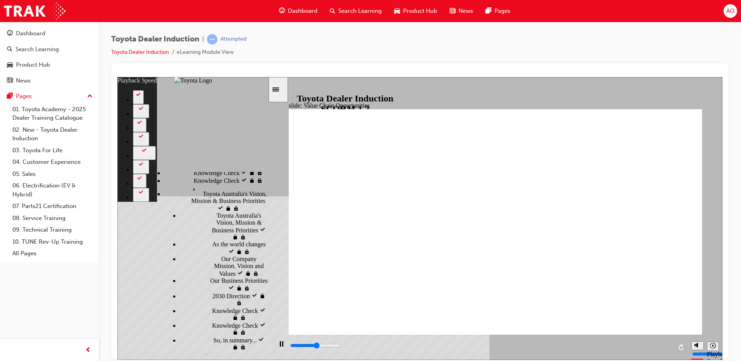
type input "6000"
type input "3"
type input "6200"
type input "3"
type input "6300"
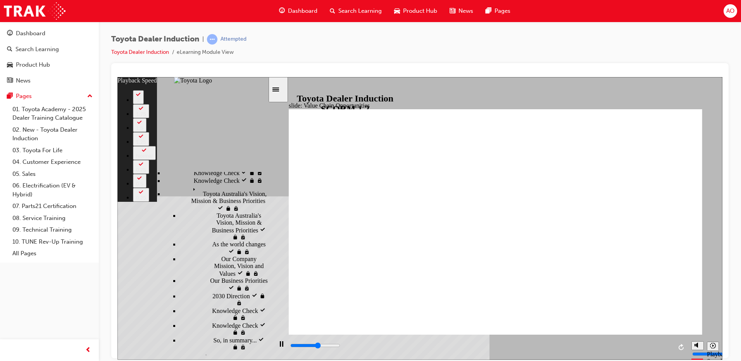
type input "3"
type input "6800"
type input "3"
type input "6900"
type input "4"
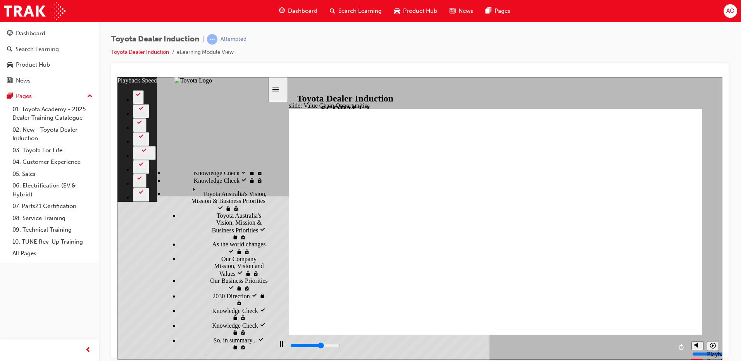
type input "7200"
type input "4"
type input "7400"
type input "4"
type input "7700"
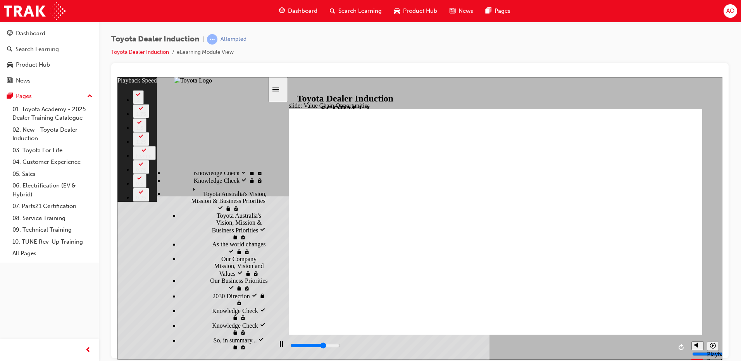
type input "4"
type input "7900"
type input "5"
type input "8200"
type input "5"
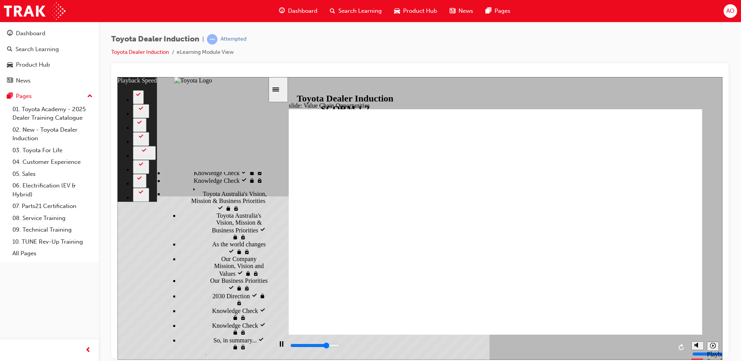
type input "8500"
type input "5"
type input "8900"
type input "6"
type input "9200"
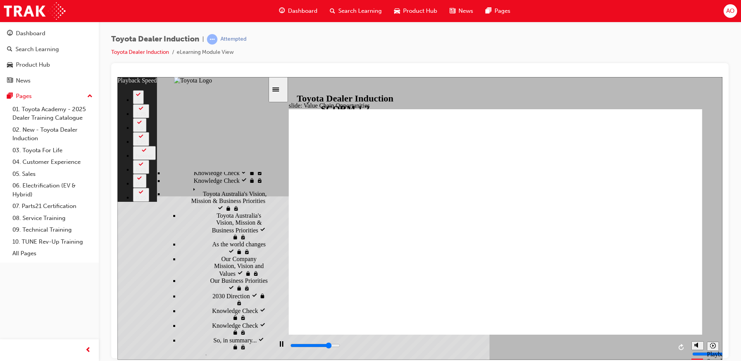
type input "6"
type input "9400"
type input "6"
type input "9700"
type input "6"
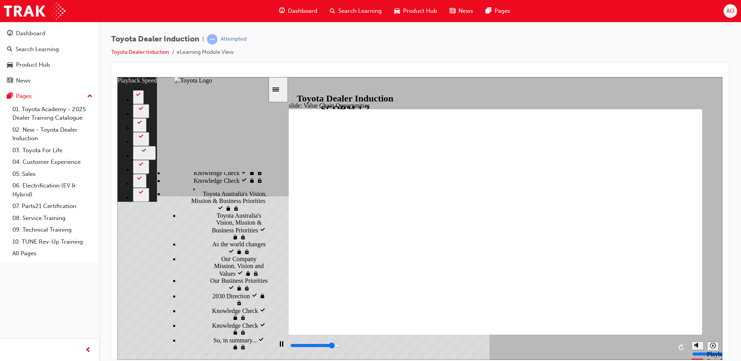
type input "9900"
type input "7"
type input "10200"
type input "7"
type input "10500"
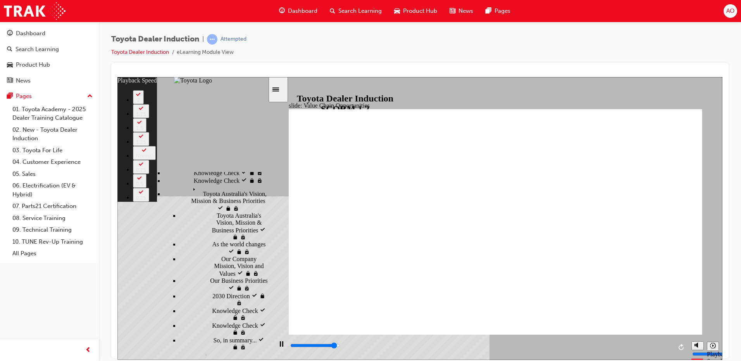
type input "7"
type input "10900"
type input "8"
type input "11200"
type input "8"
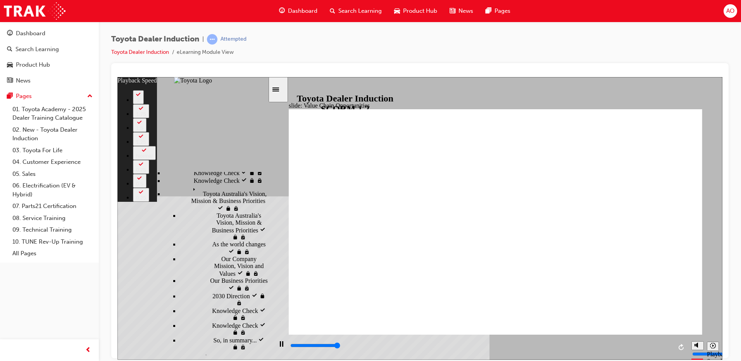
type input "11300"
type input "64"
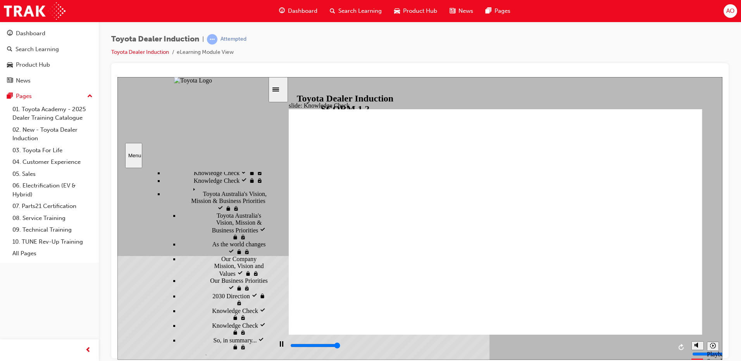
type input "5000"
radio input "true"
type input "5000"
radio input "true"
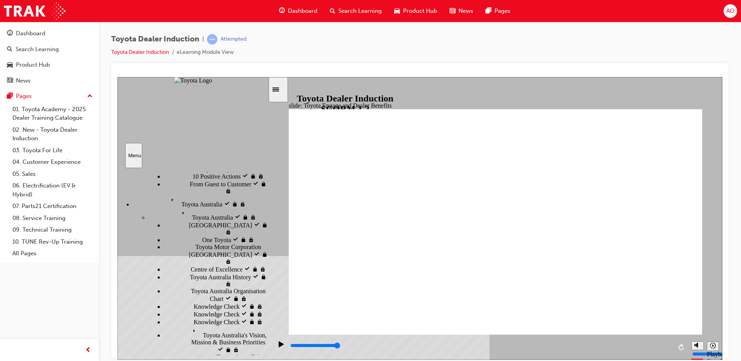
scroll to position [253, 0]
type input "13300"
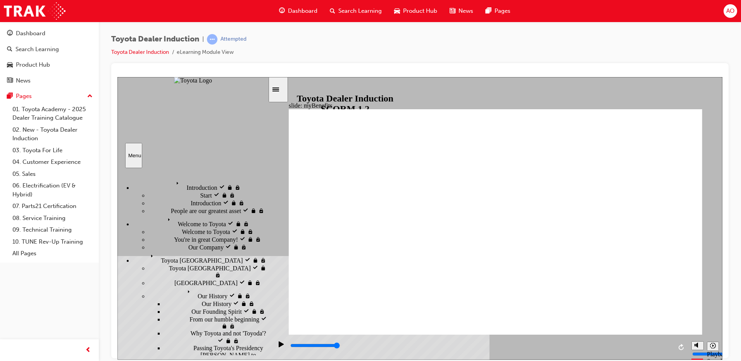
scroll to position [253, 0]
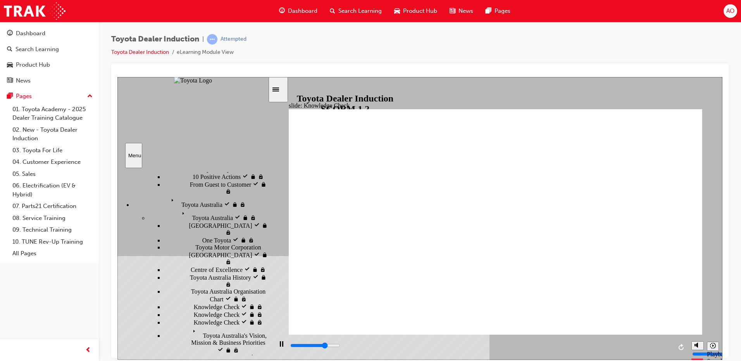
type input "2600"
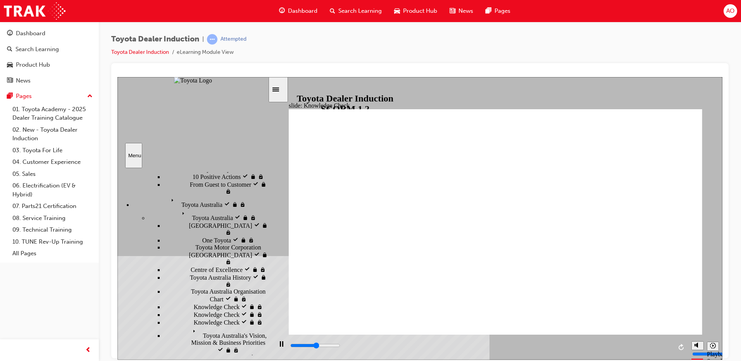
type input "T"
type input "2900"
type input "To"
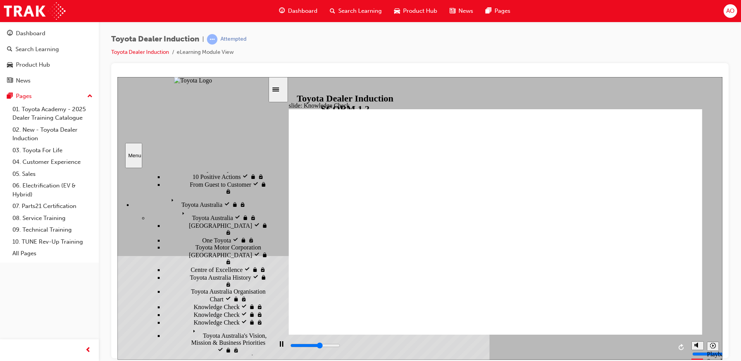
type input "3000"
type input "Toy"
type input "3100"
type input "Toyo"
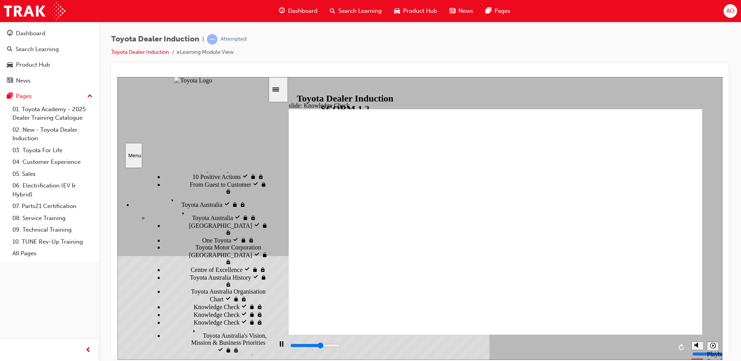
type input "Toyo"
type input "3200"
type input "Toyot"
type input "3500"
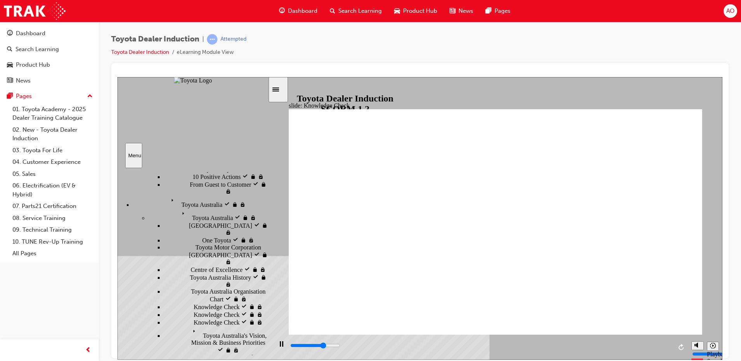
type input "Toyota"
type input "3700"
type input "Toyota"
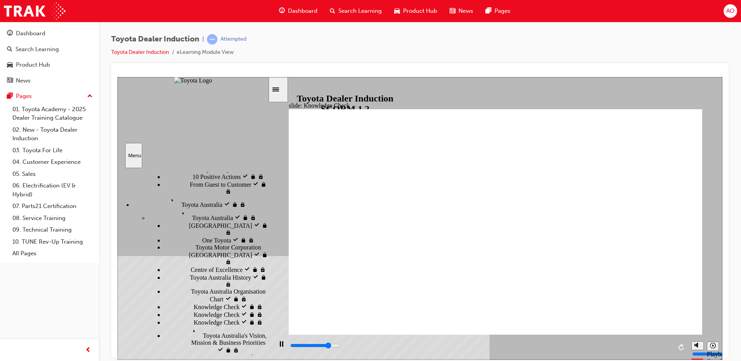
type input "4100"
type input "Toyota R"
type input "4800"
type input "Toyota"
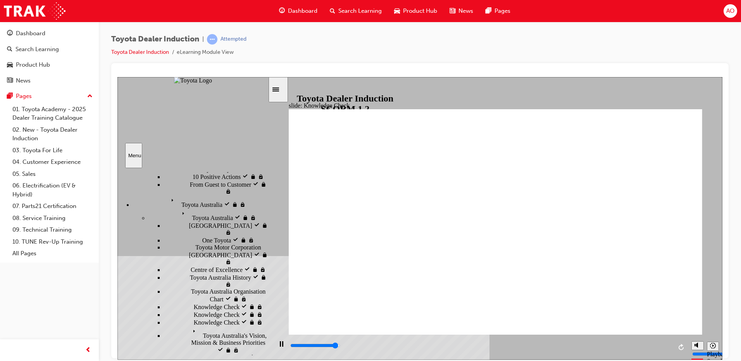
type input "Toyota"
type input "5000"
type input "Toyota E"
type input "Toyota En"
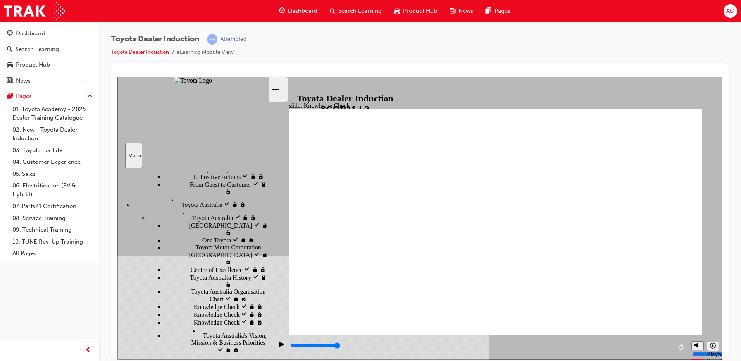
type input "Toyota En"
type input "Toyota Eng"
type input "Toyota Enga"
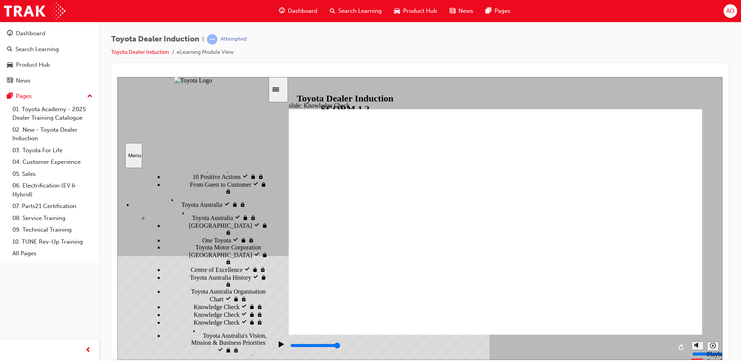
type input "Toyota Engag"
type input "Toyota Enga"
type input "Toyota Engag"
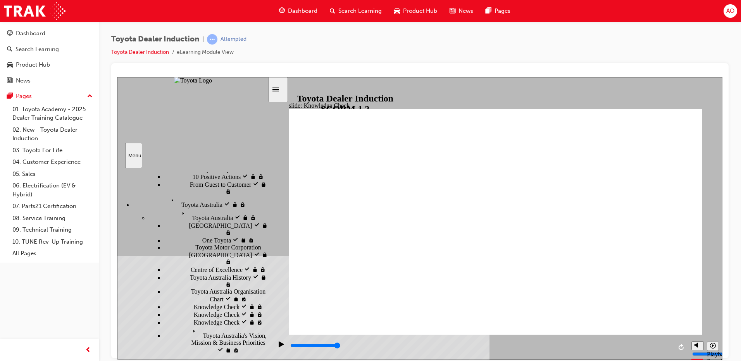
type input "Toyota Engag"
type input "Toyota Engage"
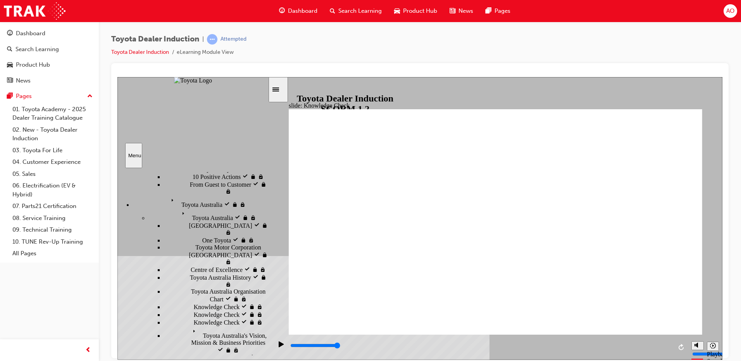
type input "Toyota Engage"
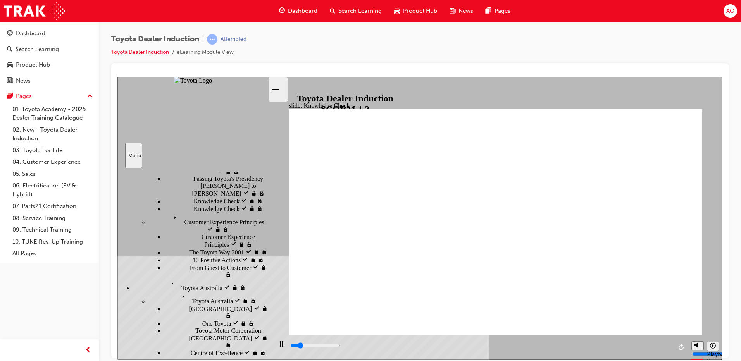
type input "800"
type input "Toyota Engage"
type input "1800"
type input "Toyota Engage"
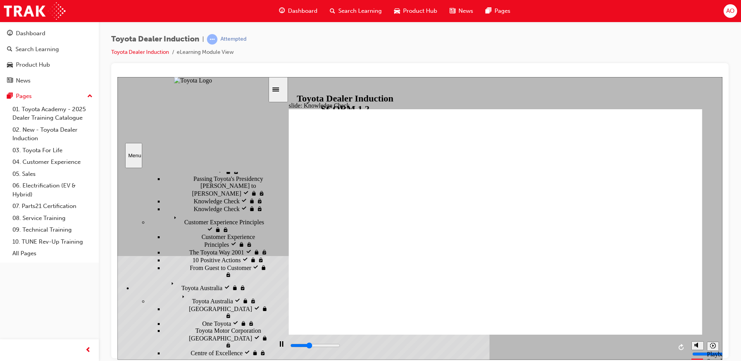
type input "Toyota Engage"
type input "2300"
type input "Toyota Engage a"
type input "2500"
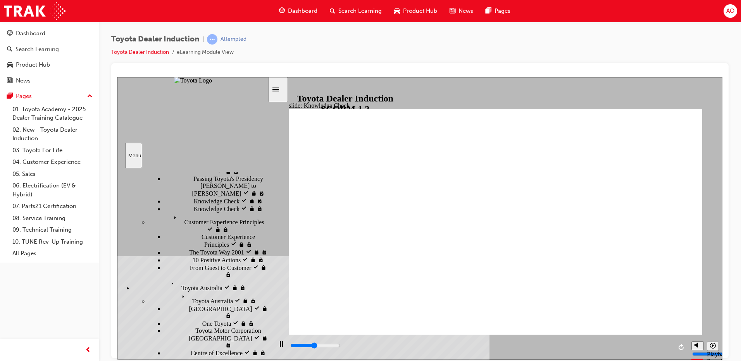
type input "Toyota Engage ap"
type input "2600"
type input "Toyota Engage app"
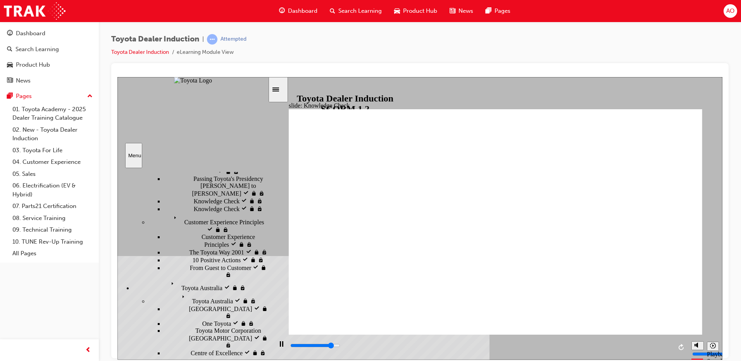
type input "4400"
type input "Toyota Engage app"
type input "4800"
type input "Toyota Engage app"
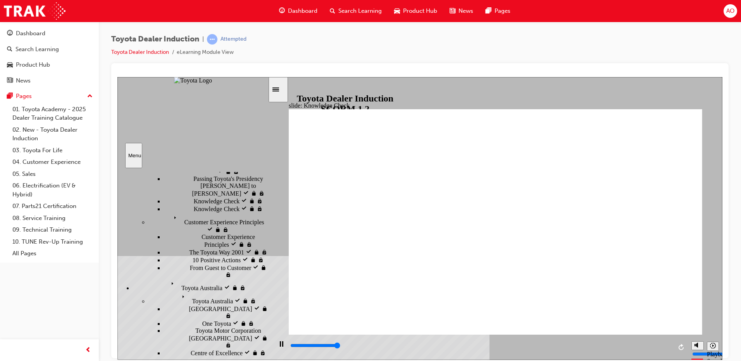
type input "5000"
type input "Toyota Engage app"
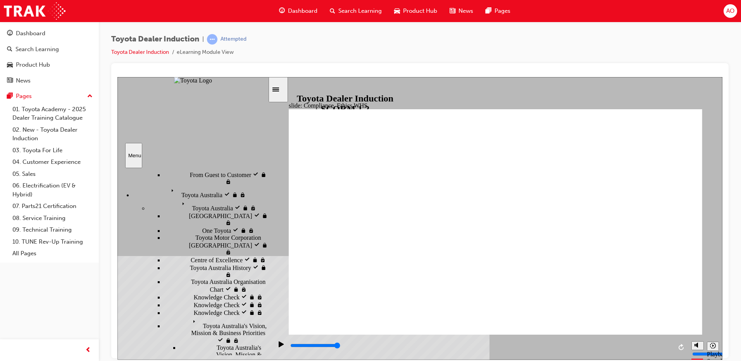
type input "8400"
checkbox input "true"
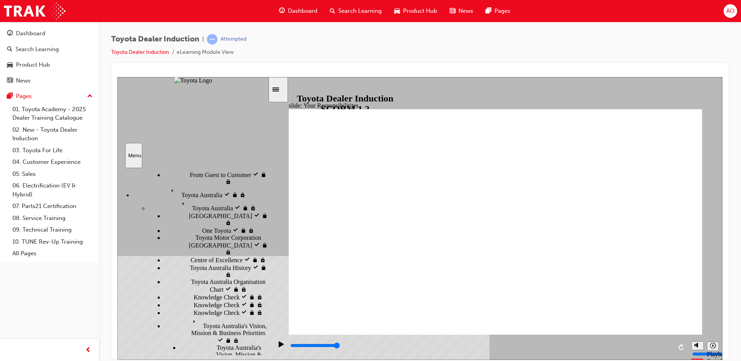
checkbox input "true"
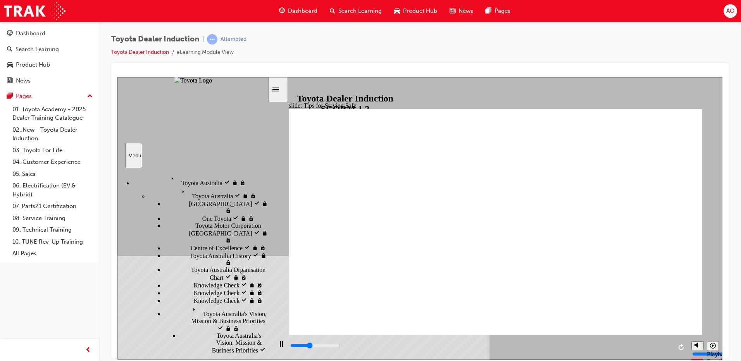
scroll to position [280, 0]
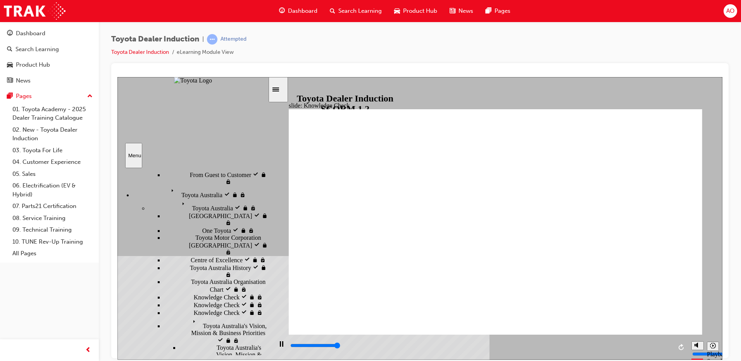
type input "5000"
checkbox input "true"
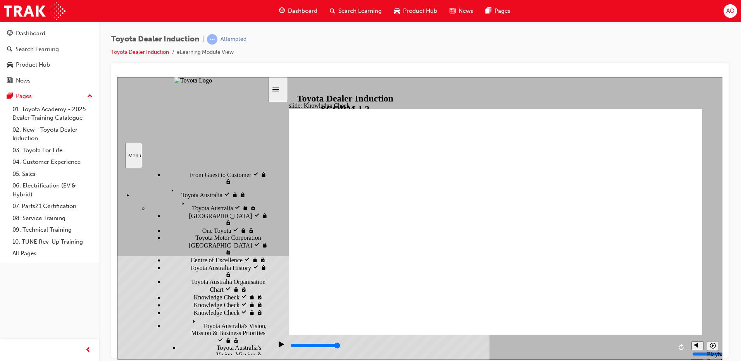
checkbox input "true"
type input "4000"
radio input "true"
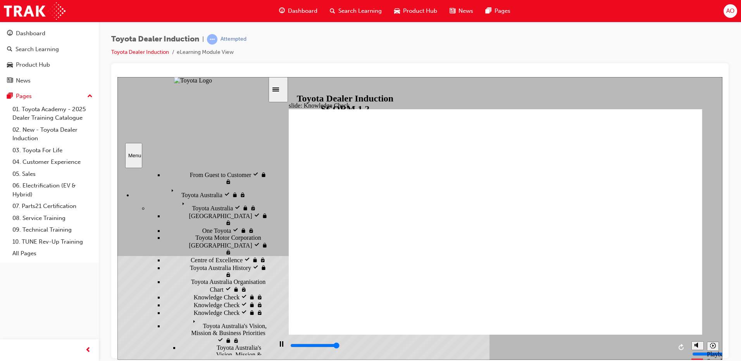
type input "3700"
checkbox input "true"
type input "4600"
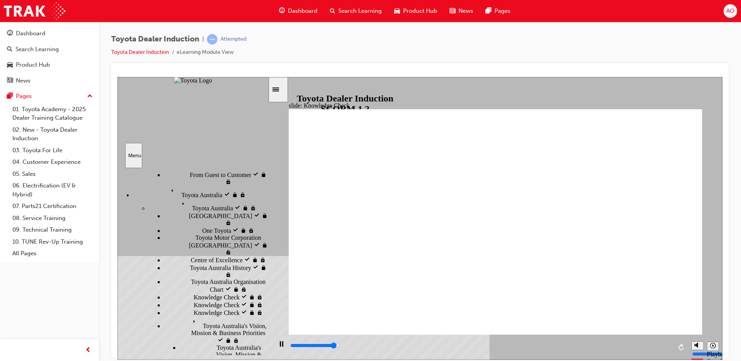
checkbox input "true"
type input "5000"
checkbox input "true"
type input "4100"
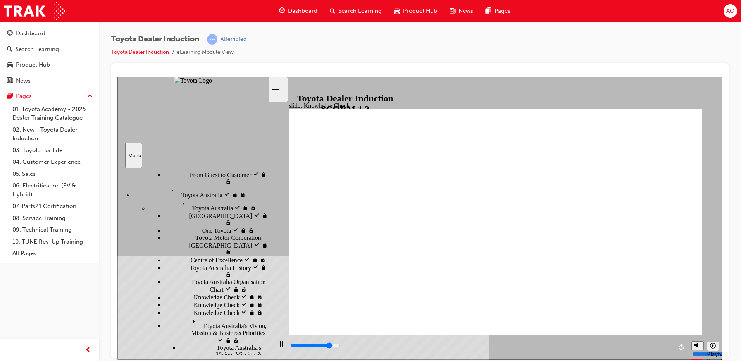
checkbox input "true"
type input "5000"
checkbox input "true"
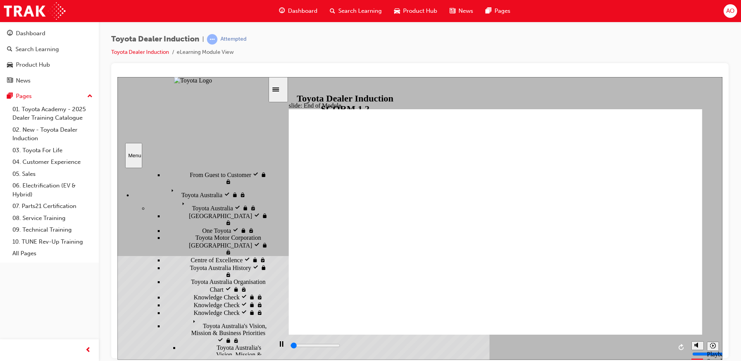
scroll to position [0, 0]
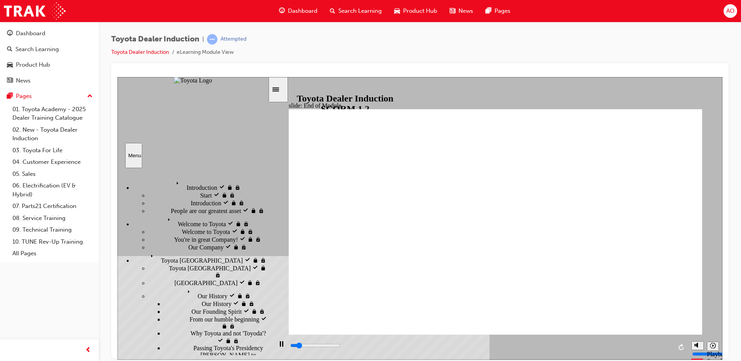
drag, startPoint x: 500, startPoint y: 261, endPoint x: 323, endPoint y: 321, distance: 186.6
type input "1100"
checkbox input "true"
type input "1400"
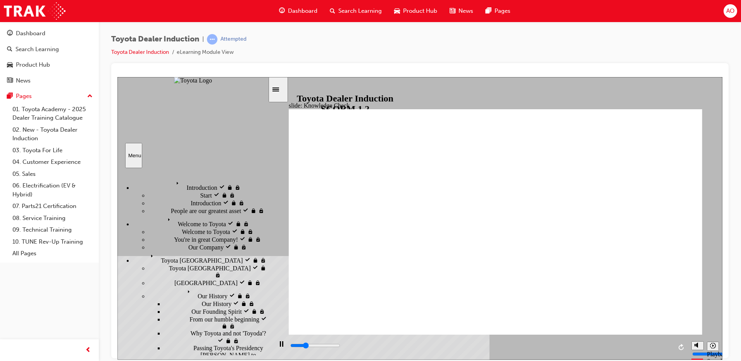
checkbox input "true"
type input "1800"
checkbox input "true"
type input "2100"
checkbox input "true"
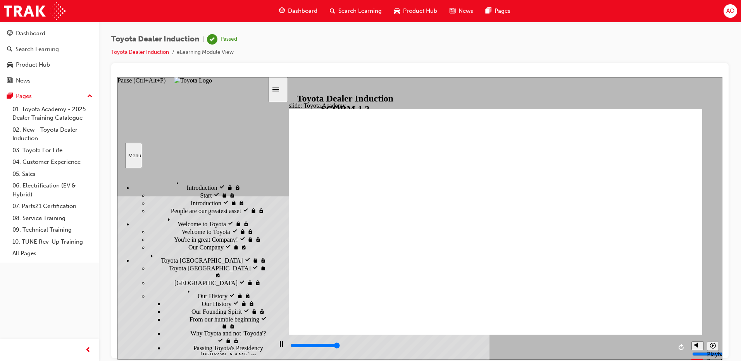
type input "9900"
click at [241, 40] on div "Toyota Dealer Induction | Passed Toyota Dealer Induction eLearning Module View" at bounding box center [420, 48] width 618 height 29
